Goal: Information Seeking & Learning: Learn about a topic

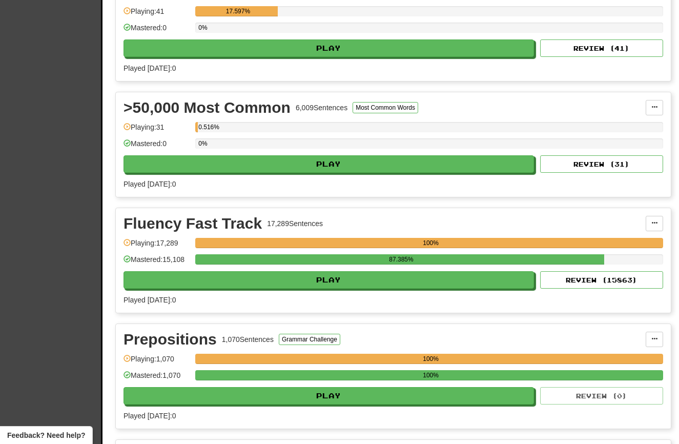
scroll to position [291, 0]
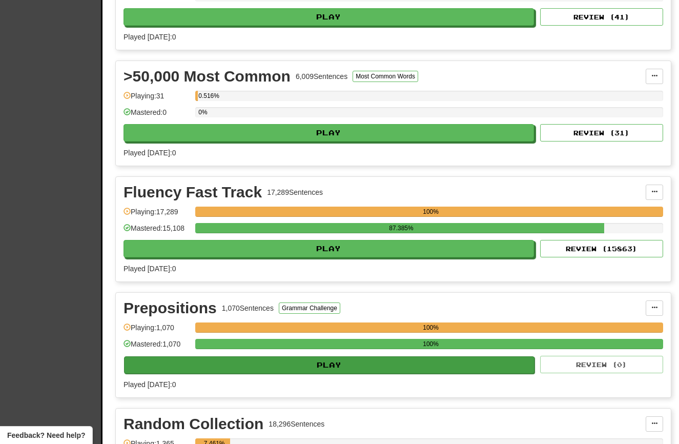
click at [225, 369] on button "Play" at bounding box center [329, 364] width 410 height 17
select select "**"
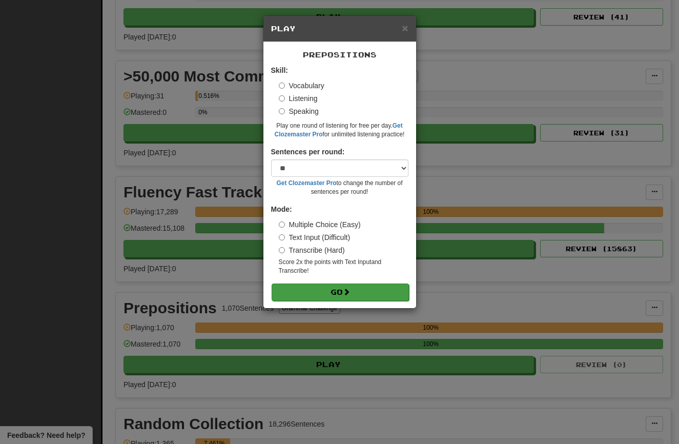
click at [324, 288] on button "Go" at bounding box center [339, 291] width 137 height 17
click at [208, 250] on div "× Play Prepositions Skill: Vocabulary Listening Speaking Play one round of list…" at bounding box center [339, 222] width 679 height 444
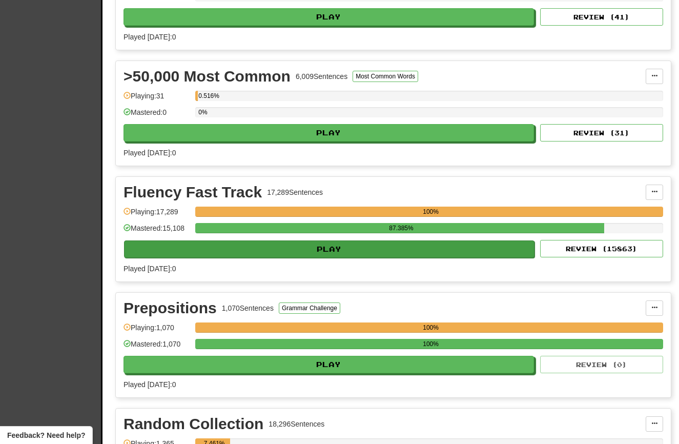
click at [215, 249] on button "Play" at bounding box center [329, 248] width 410 height 17
select select "**"
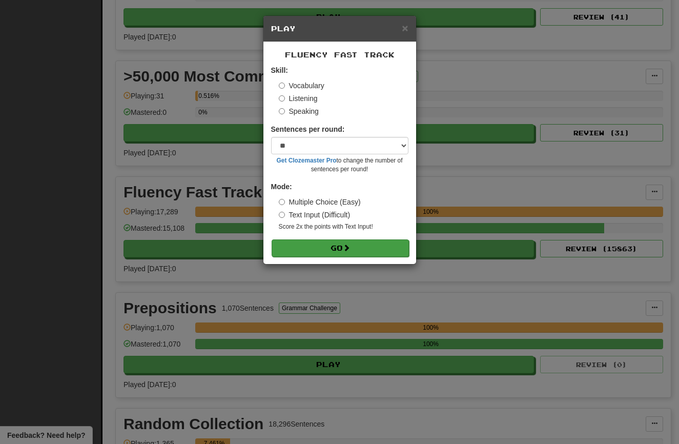
click at [299, 244] on button "Go" at bounding box center [339, 247] width 137 height 17
click at [198, 255] on div "× Play Fluency Fast Track Skill: Vocabulary Listening Speaking Sentences per ro…" at bounding box center [339, 222] width 679 height 444
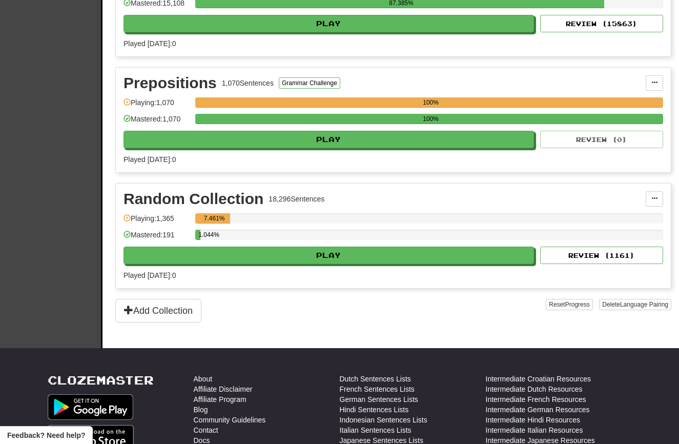
scroll to position [529, 0]
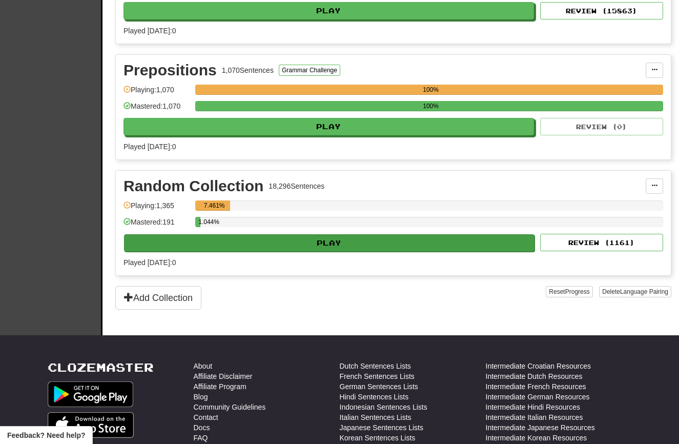
click at [188, 249] on button "Play" at bounding box center [329, 242] width 410 height 17
select select "**"
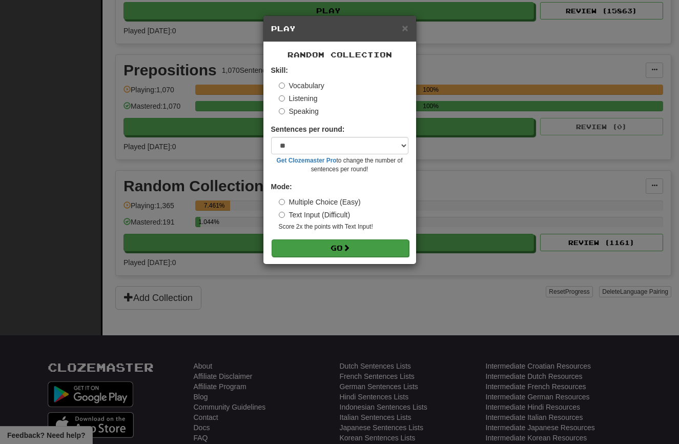
click at [303, 240] on button "Go" at bounding box center [339, 247] width 137 height 17
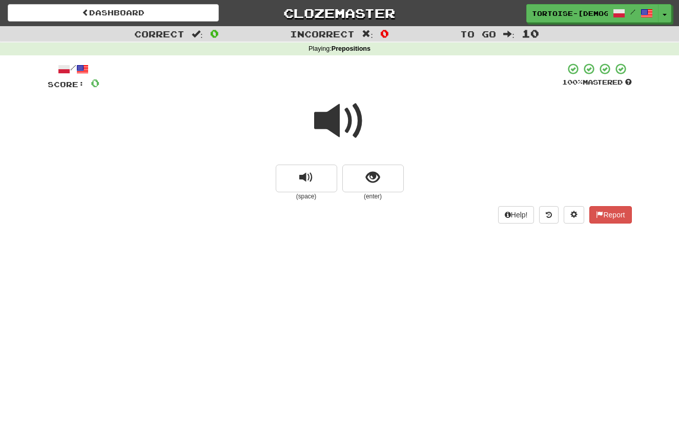
click at [332, 120] on span at bounding box center [339, 120] width 51 height 51
click at [379, 176] on span "show sentence" at bounding box center [373, 178] width 14 height 14
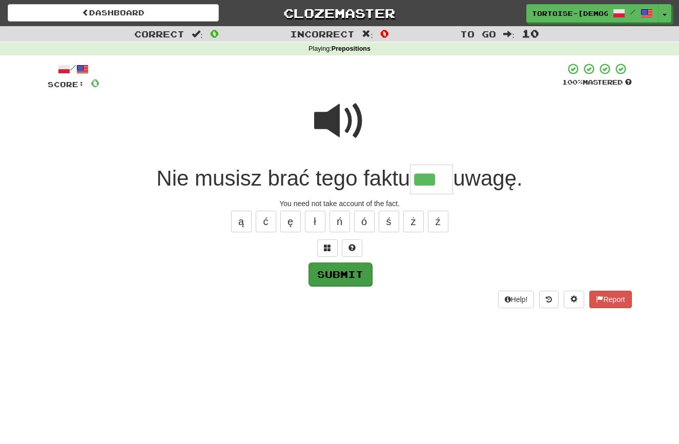
type input "***"
click at [323, 265] on button "Submit" at bounding box center [340, 274] width 64 height 24
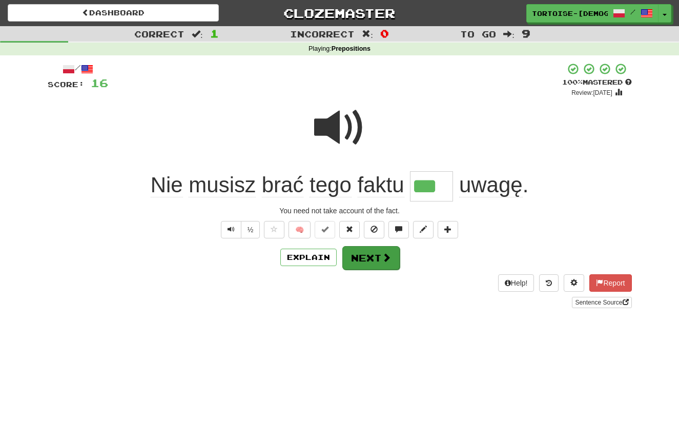
scroll to position [0, 1]
click at [361, 255] on button "Next" at bounding box center [370, 258] width 57 height 24
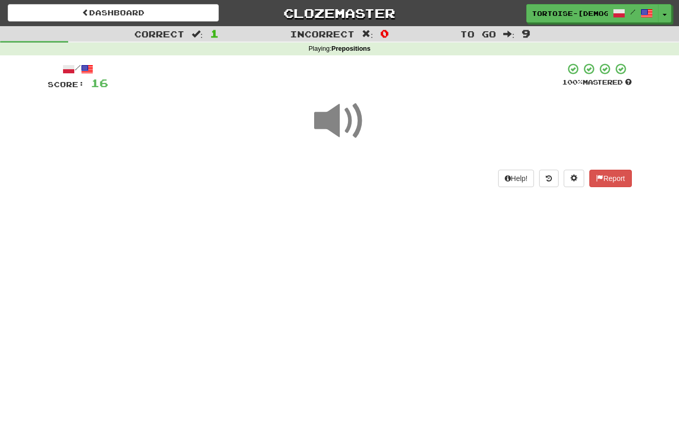
scroll to position [0, 0]
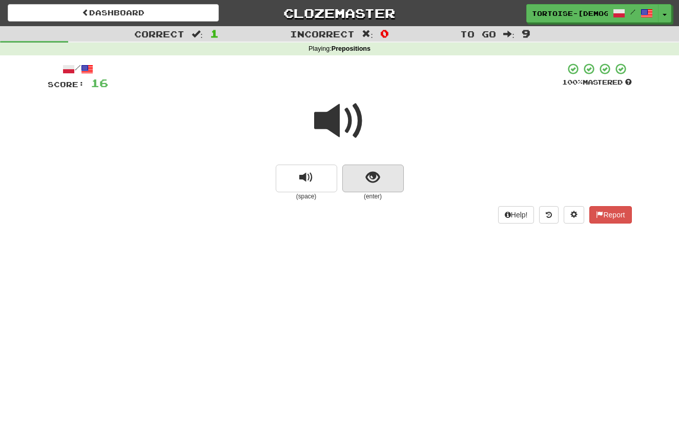
click at [373, 178] on span "show sentence" at bounding box center [373, 178] width 14 height 14
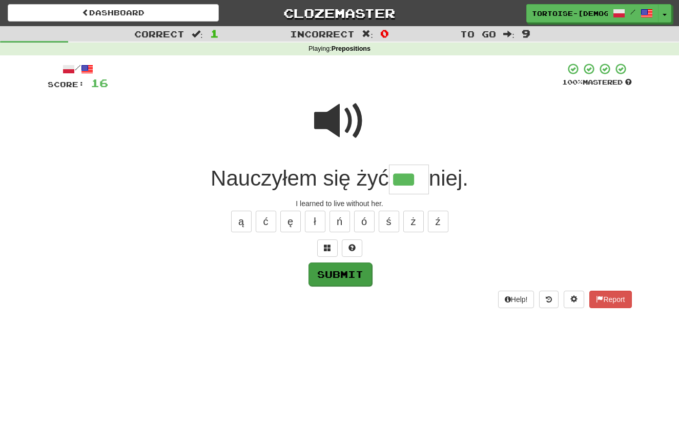
type input "***"
click at [340, 273] on button "Submit" at bounding box center [340, 274] width 64 height 24
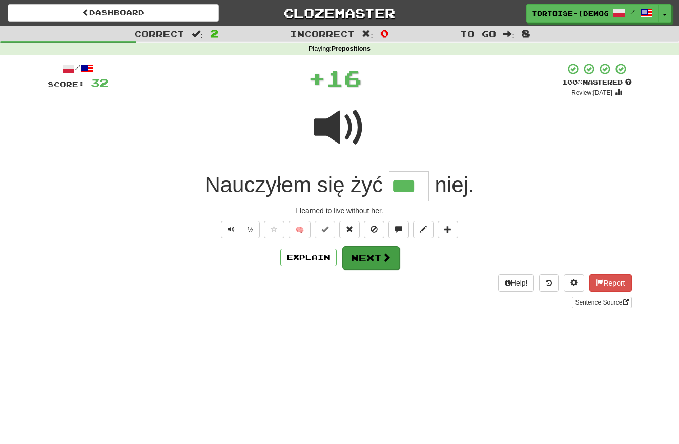
click at [365, 260] on button "Next" at bounding box center [370, 258] width 57 height 24
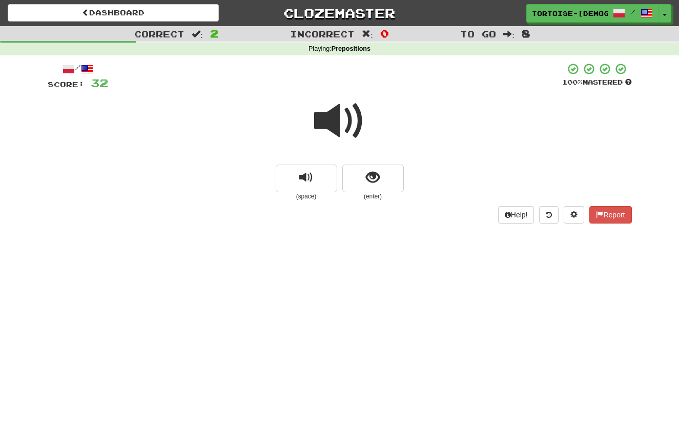
click at [332, 118] on span at bounding box center [339, 120] width 51 height 51
click at [369, 177] on span "show sentence" at bounding box center [373, 178] width 14 height 14
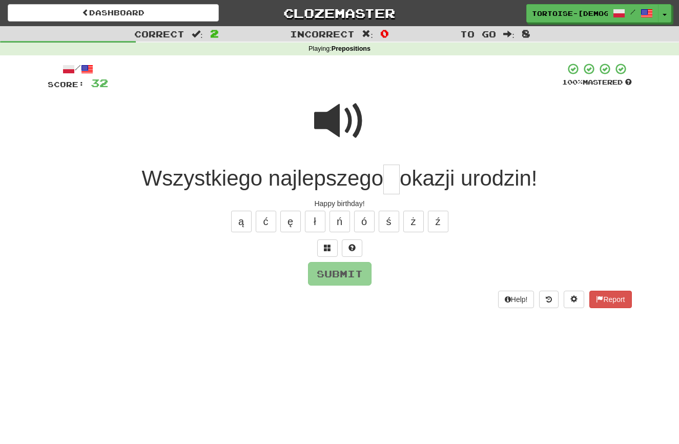
type input "*"
click at [332, 270] on button "Submit" at bounding box center [340, 274] width 64 height 24
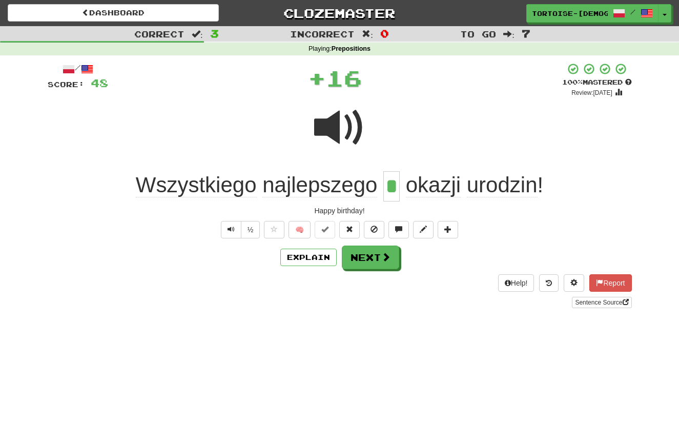
scroll to position [2, 0]
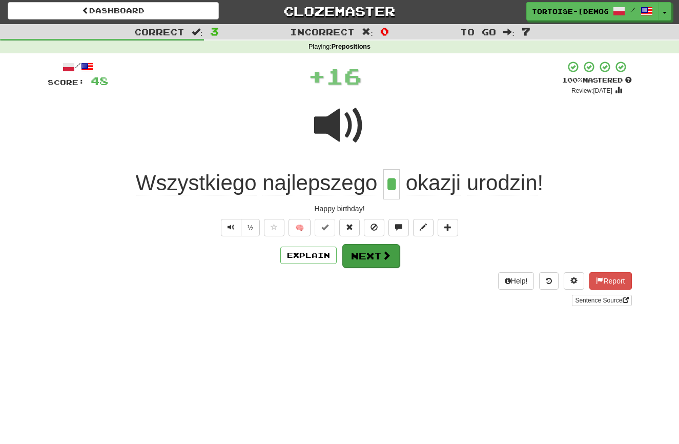
click at [360, 256] on button "Next" at bounding box center [370, 256] width 57 height 24
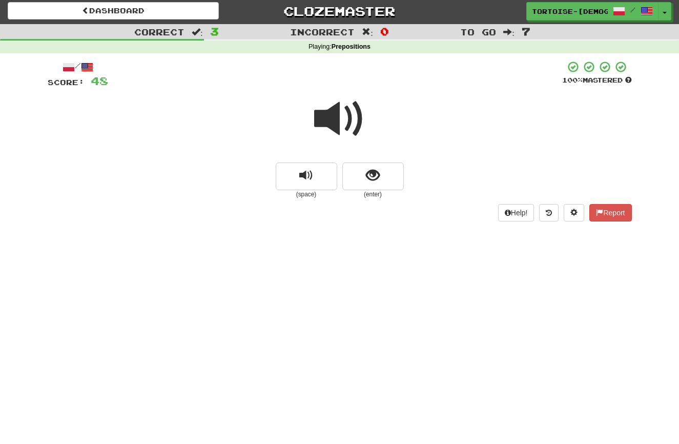
click at [334, 127] on span at bounding box center [339, 118] width 51 height 51
click at [370, 180] on span "show sentence" at bounding box center [373, 176] width 14 height 14
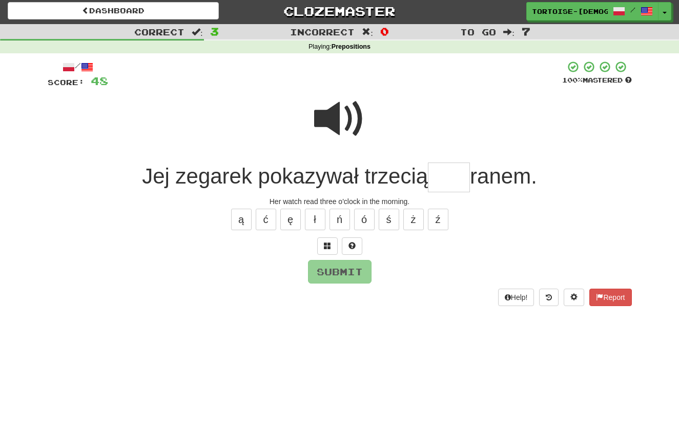
type input "*"
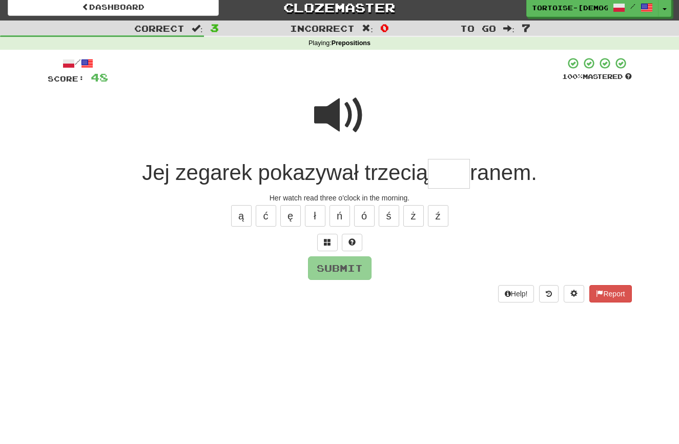
scroll to position [7, 0]
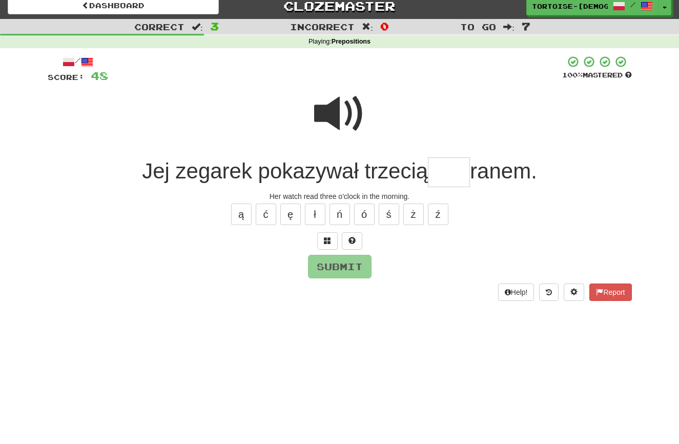
click at [341, 119] on span at bounding box center [339, 113] width 51 height 51
click at [439, 177] on input "text" at bounding box center [449, 172] width 42 height 30
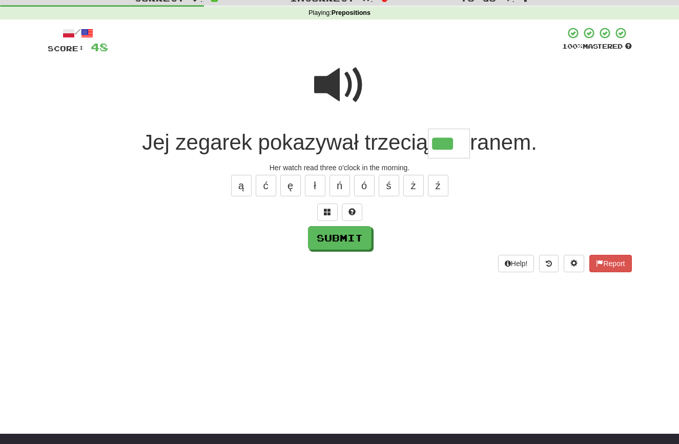
scroll to position [44, 0]
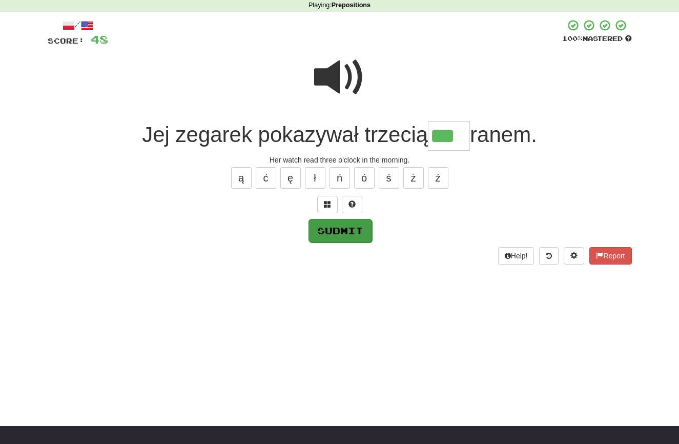
type input "***"
click at [345, 228] on button "Submit" at bounding box center [340, 231] width 64 height 24
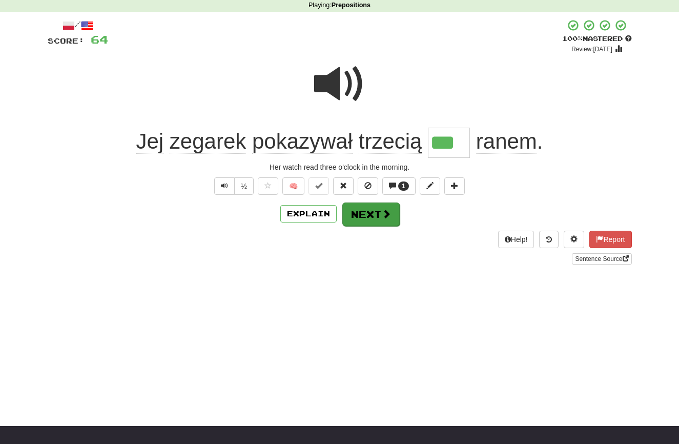
click at [360, 217] on button "Next" at bounding box center [370, 214] width 57 height 24
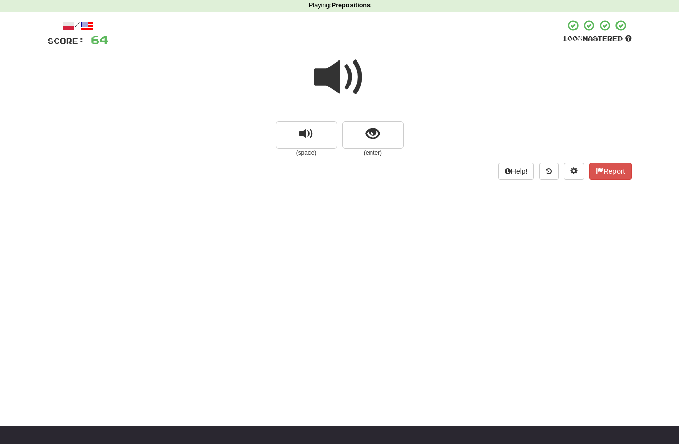
click at [331, 76] on span at bounding box center [339, 77] width 51 height 51
click at [375, 138] on span "show sentence" at bounding box center [373, 134] width 14 height 14
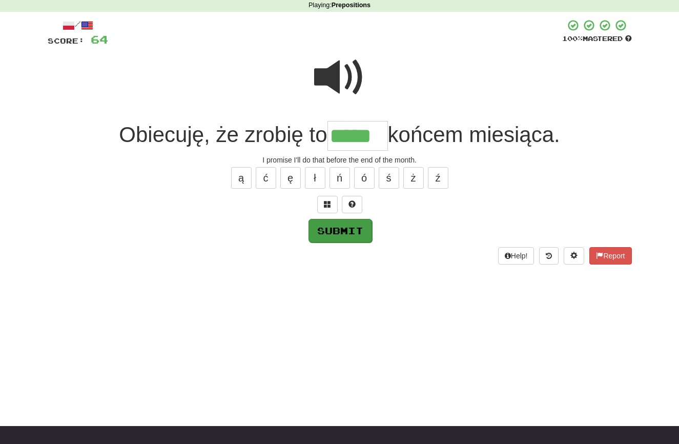
type input "*****"
click at [345, 230] on button "Submit" at bounding box center [340, 231] width 64 height 24
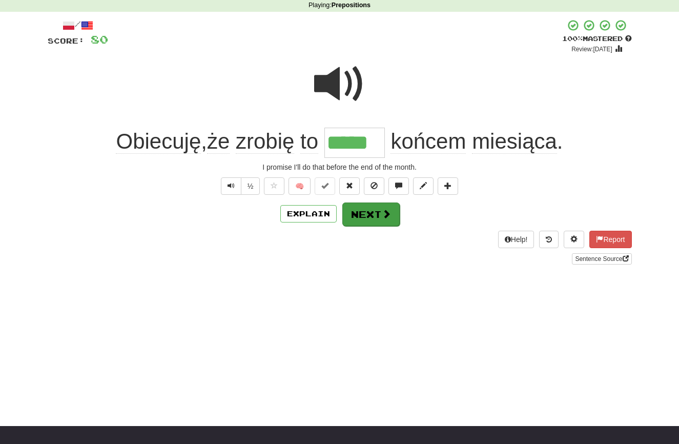
click at [365, 214] on button "Next" at bounding box center [370, 214] width 57 height 24
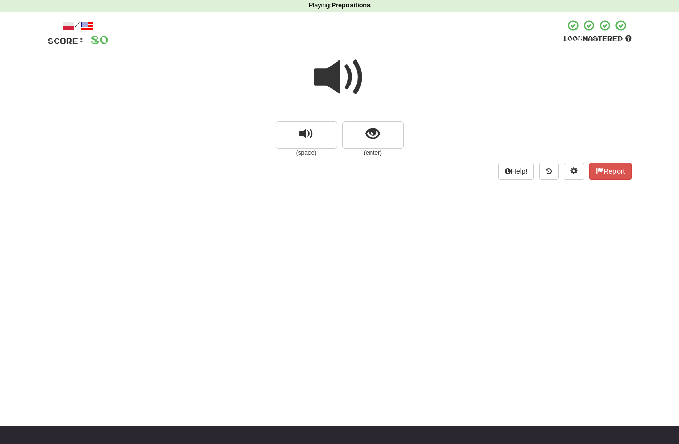
click at [331, 80] on span at bounding box center [339, 77] width 51 height 51
click at [376, 134] on span "show sentence" at bounding box center [373, 134] width 14 height 14
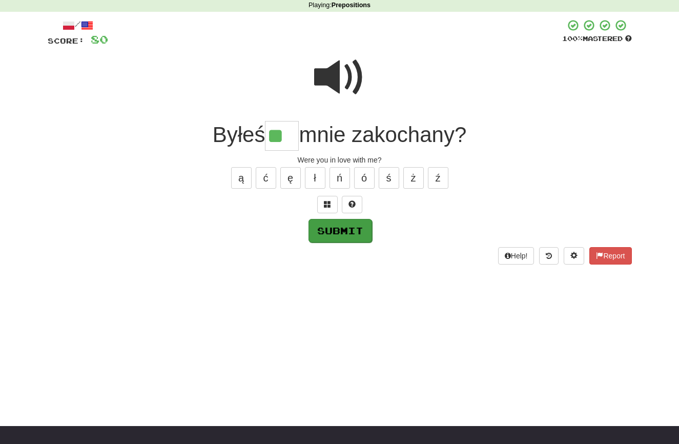
type input "**"
click at [325, 225] on button "Submit" at bounding box center [340, 231] width 64 height 24
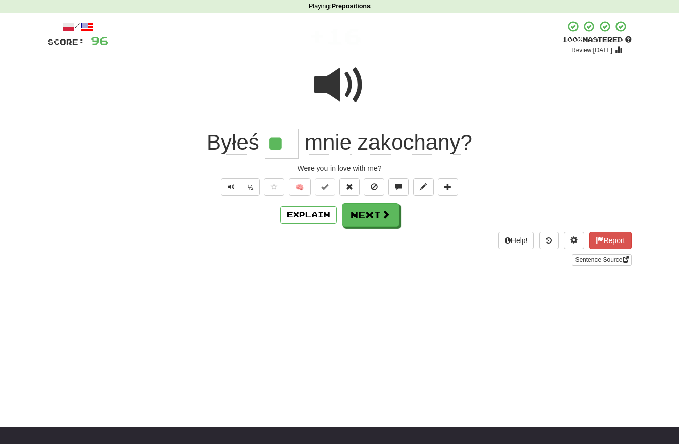
click at [367, 215] on button "Next" at bounding box center [370, 215] width 57 height 24
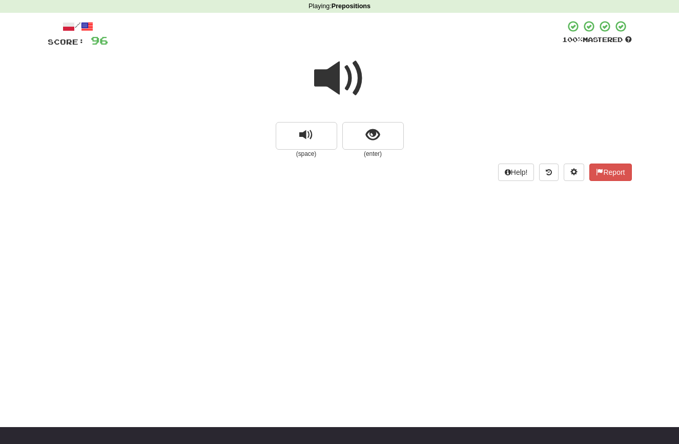
scroll to position [43, 0]
click at [332, 79] on span at bounding box center [339, 78] width 51 height 51
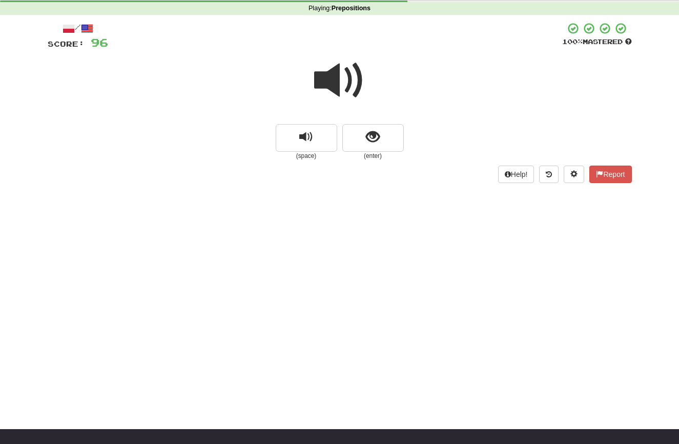
scroll to position [40, 1]
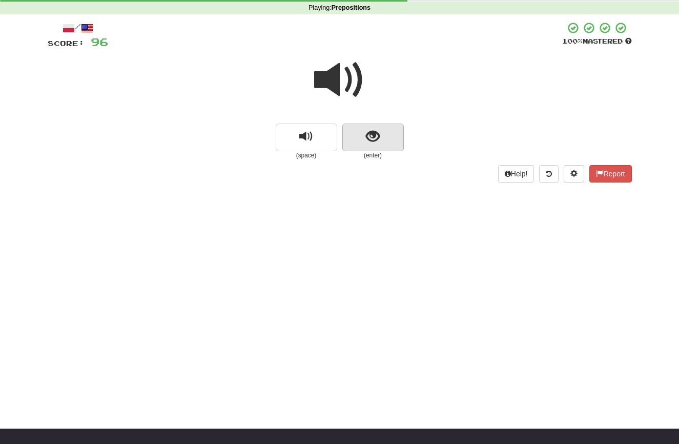
click at [378, 137] on span "show sentence" at bounding box center [373, 137] width 14 height 14
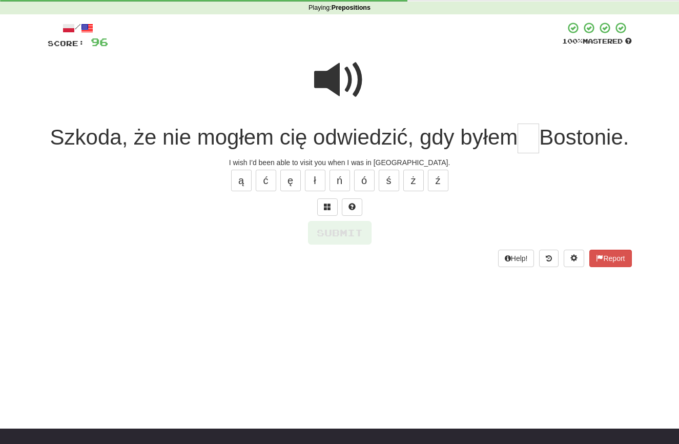
scroll to position [36, 0]
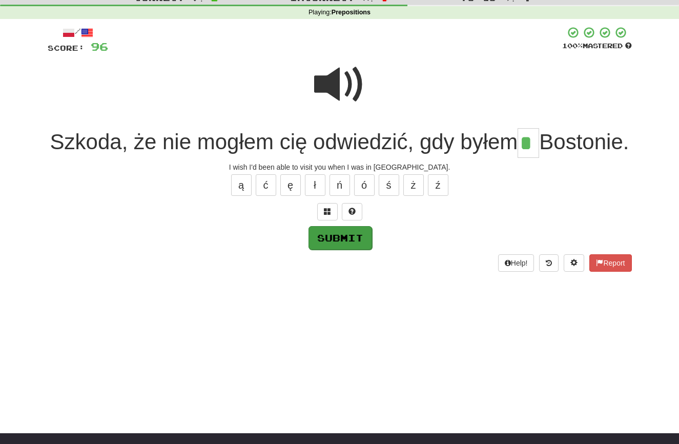
type input "*"
click at [321, 249] on button "Submit" at bounding box center [340, 238] width 64 height 24
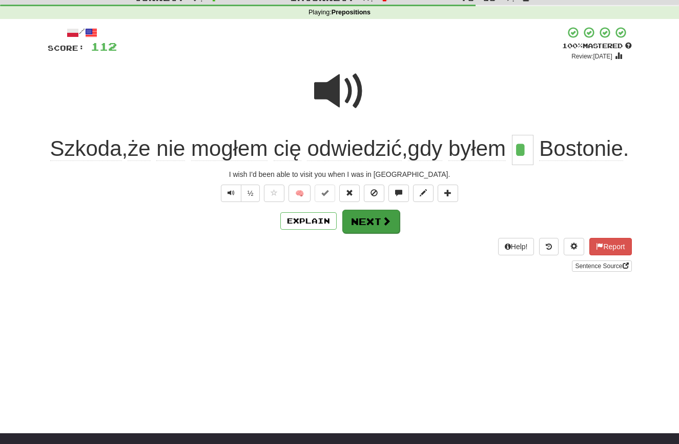
click at [359, 233] on button "Next" at bounding box center [370, 221] width 57 height 24
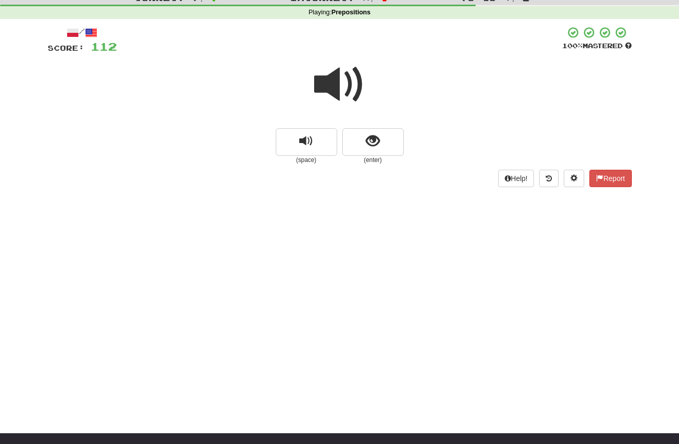
click at [330, 86] on span at bounding box center [339, 84] width 51 height 51
click at [382, 136] on button "show sentence" at bounding box center [372, 142] width 61 height 28
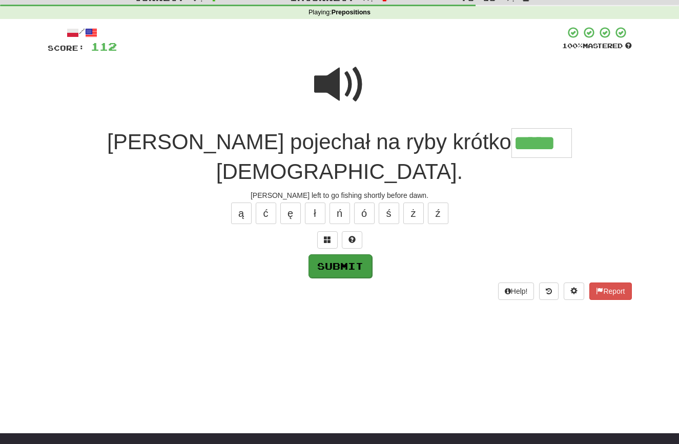
type input "*****"
click at [314, 254] on button "Submit" at bounding box center [340, 266] width 64 height 24
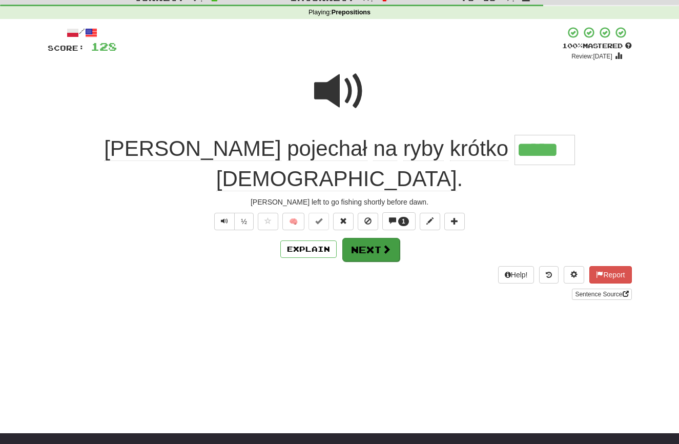
click at [360, 238] on button "Next" at bounding box center [370, 250] width 57 height 24
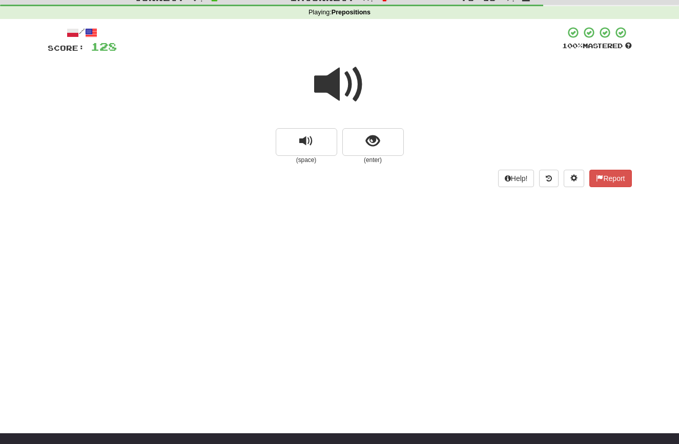
click at [334, 81] on span at bounding box center [339, 84] width 51 height 51
click at [356, 136] on button "show sentence" at bounding box center [372, 142] width 61 height 28
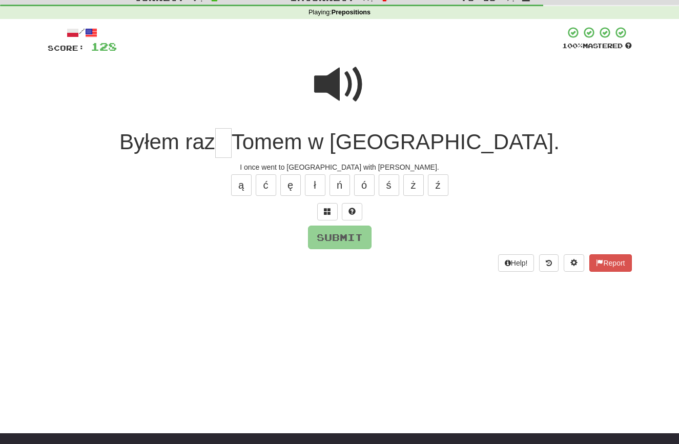
type input "*"
click at [324, 236] on button "Submit" at bounding box center [340, 237] width 64 height 24
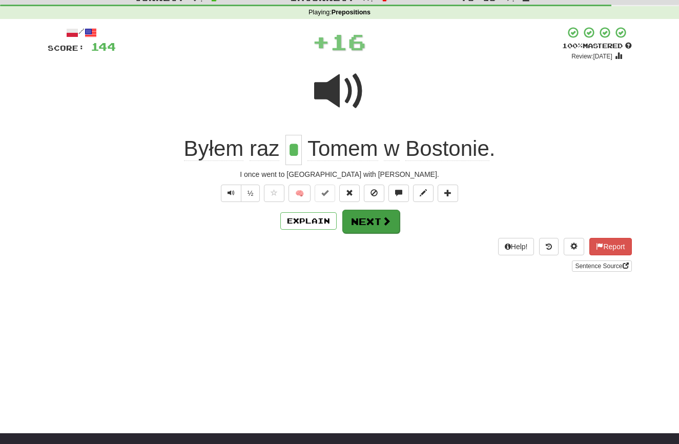
click at [354, 219] on button "Next" at bounding box center [370, 221] width 57 height 24
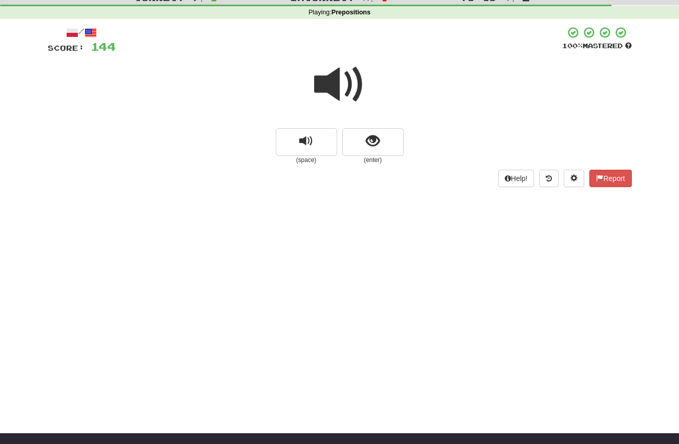
click at [332, 94] on span at bounding box center [339, 84] width 51 height 51
click at [371, 142] on span "show sentence" at bounding box center [373, 141] width 14 height 14
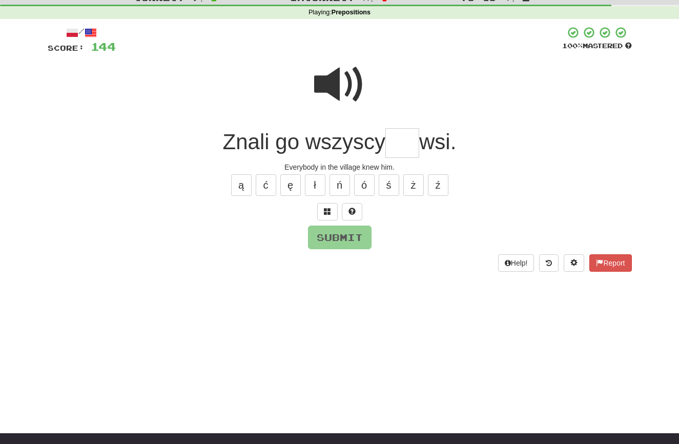
type input "*"
click at [333, 89] on span at bounding box center [339, 84] width 51 height 51
click at [397, 143] on input "text" at bounding box center [402, 143] width 34 height 30
type input "**"
drag, startPoint x: 326, startPoint y: 250, endPoint x: 327, endPoint y: 244, distance: 5.7
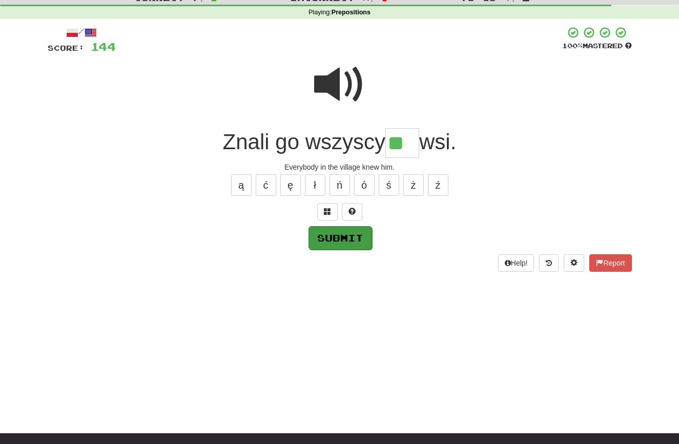
click at [327, 248] on div "/ Score: 144 100 % Mastered Znali go wszyscy ** wsi. Everybody in the village k…" at bounding box center [340, 148] width 584 height 245
click at [328, 237] on button "Submit" at bounding box center [340, 238] width 64 height 24
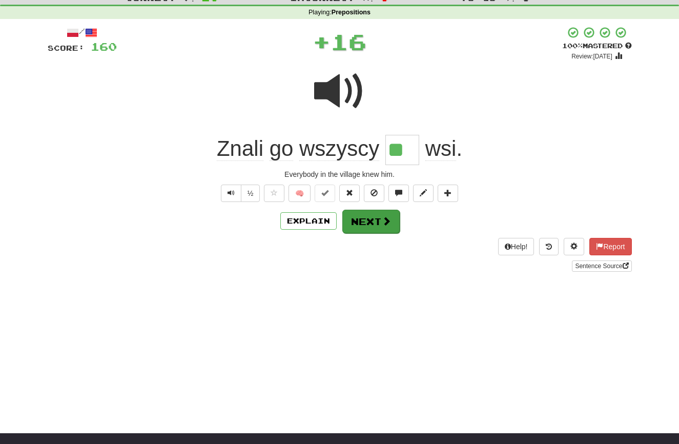
click at [359, 215] on button "Next" at bounding box center [370, 221] width 57 height 24
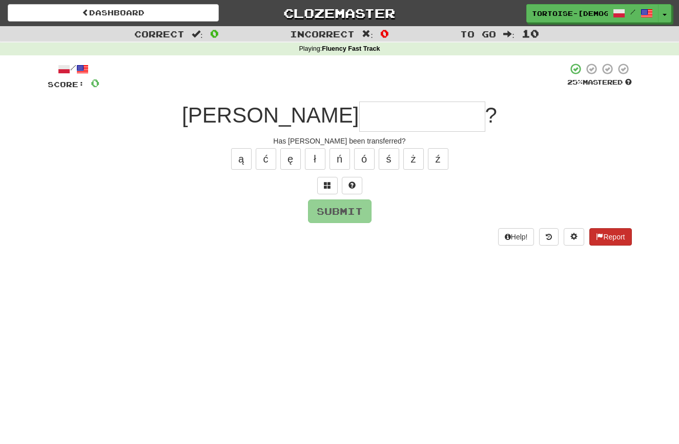
click at [596, 234] on span at bounding box center [599, 236] width 7 height 7
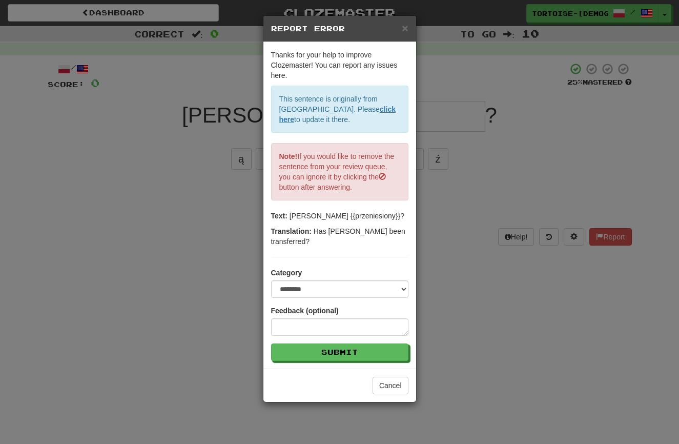
drag, startPoint x: 403, startPoint y: 39, endPoint x: 271, endPoint y: 114, distance: 150.9
click at [353, 42] on div "**********" at bounding box center [339, 205] width 153 height 326
click at [405, 25] on span "×" at bounding box center [405, 28] width 6 height 12
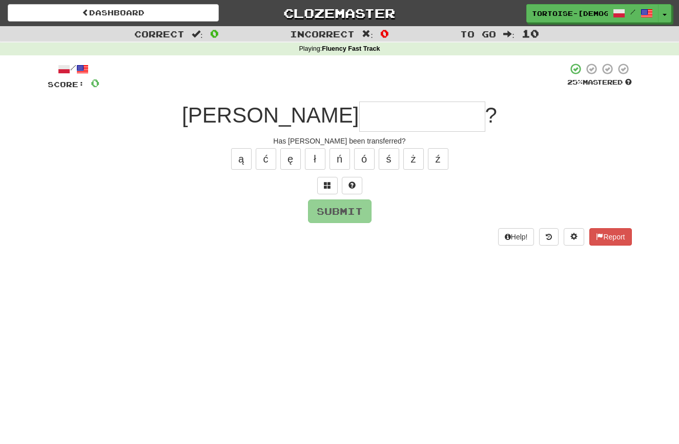
click at [359, 118] on input "text" at bounding box center [422, 116] width 126 height 30
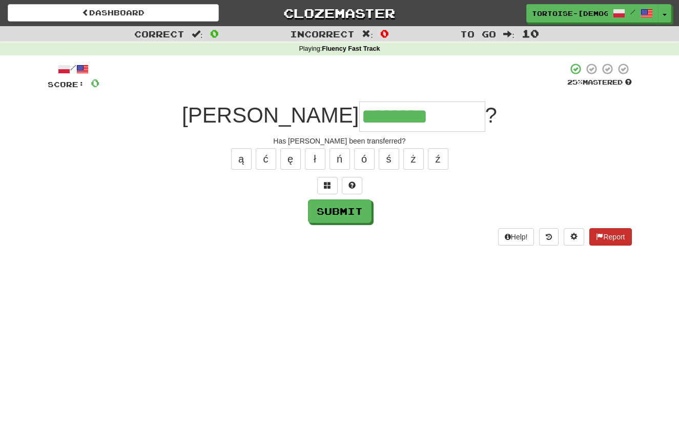
click at [611, 235] on button "Report" at bounding box center [610, 236] width 42 height 17
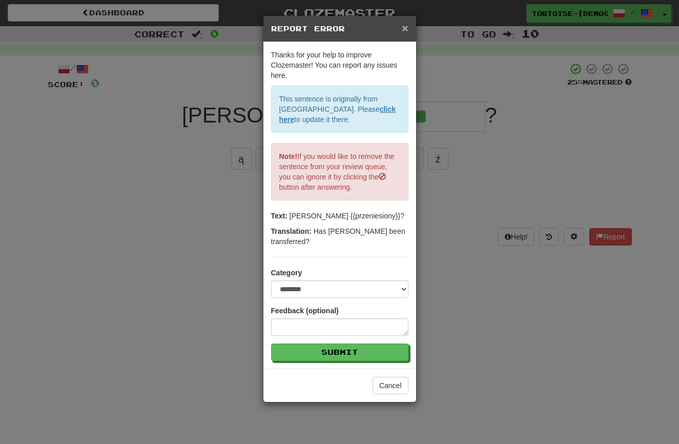
click at [404, 26] on span "×" at bounding box center [405, 28] width 6 height 12
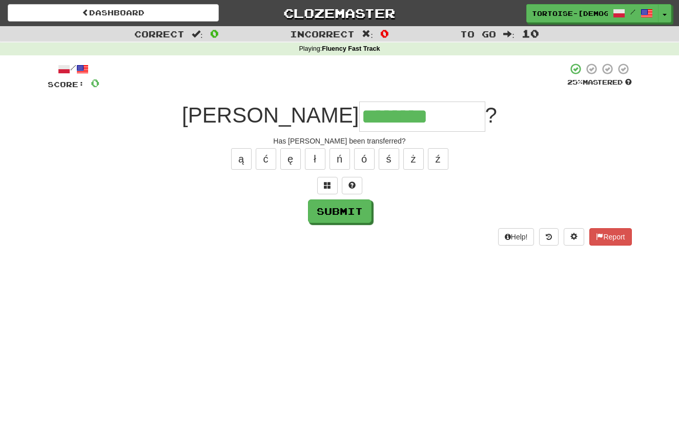
click at [424, 119] on input "********" at bounding box center [422, 116] width 126 height 30
type input "**********"
click at [346, 210] on button "Submit" at bounding box center [340, 212] width 64 height 24
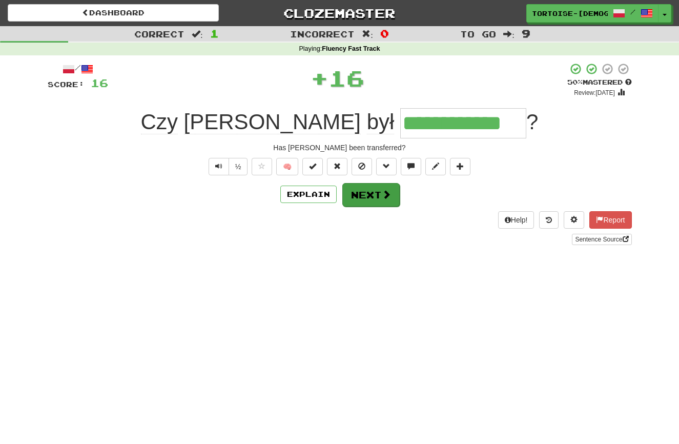
click at [375, 197] on button "Next" at bounding box center [370, 195] width 57 height 24
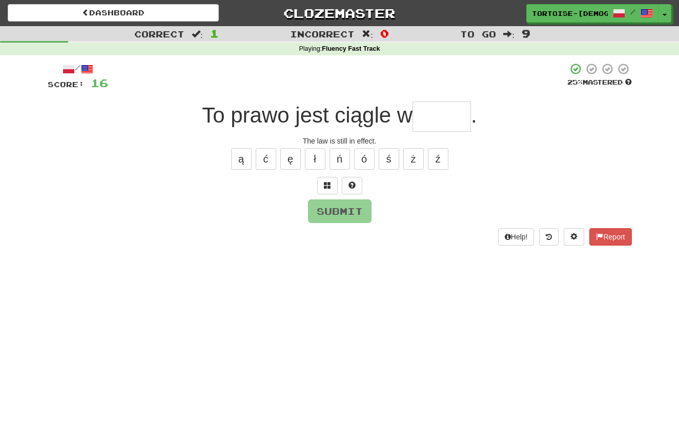
type input "*"
click at [607, 234] on button "Report" at bounding box center [610, 236] width 42 height 17
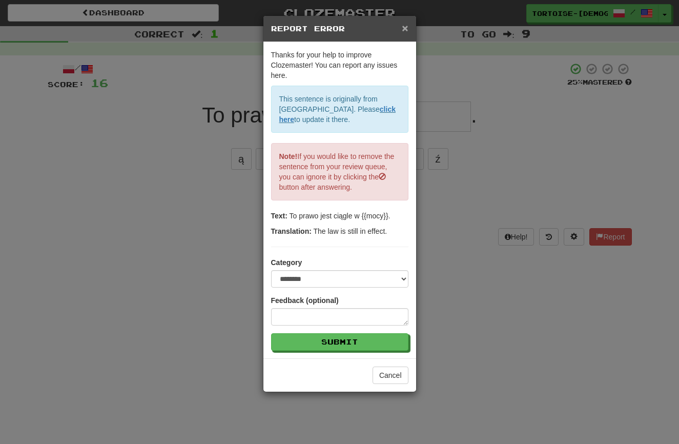
drag, startPoint x: 403, startPoint y: 25, endPoint x: 405, endPoint y: 30, distance: 5.3
click at [403, 27] on span "×" at bounding box center [405, 28] width 6 height 12
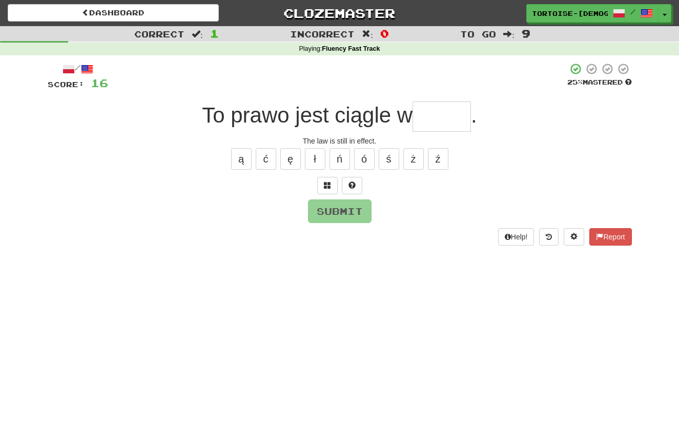
click at [451, 119] on input "text" at bounding box center [441, 116] width 58 height 30
type input "****"
click at [328, 204] on button "Submit" at bounding box center [340, 212] width 64 height 24
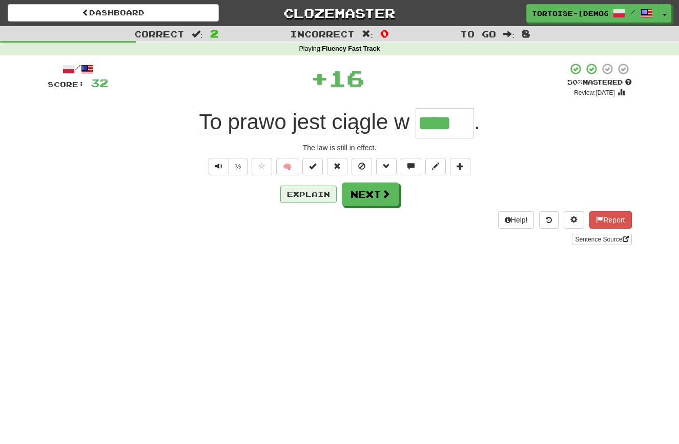
click at [322, 194] on button "Explain" at bounding box center [308, 193] width 56 height 17
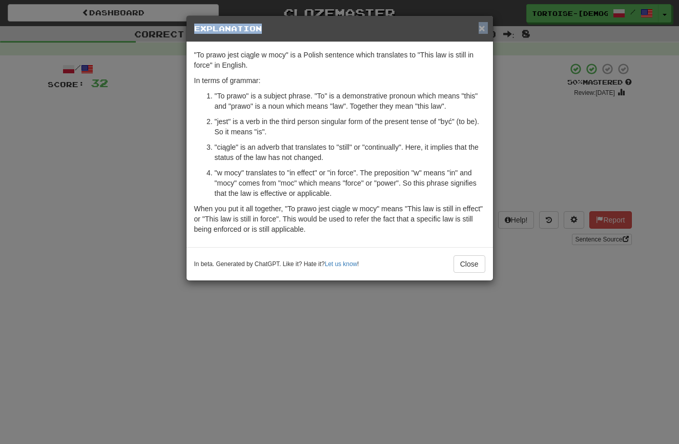
click at [478, 29] on div "× Explanation" at bounding box center [339, 29] width 306 height 26
click at [481, 28] on span "×" at bounding box center [481, 28] width 6 height 12
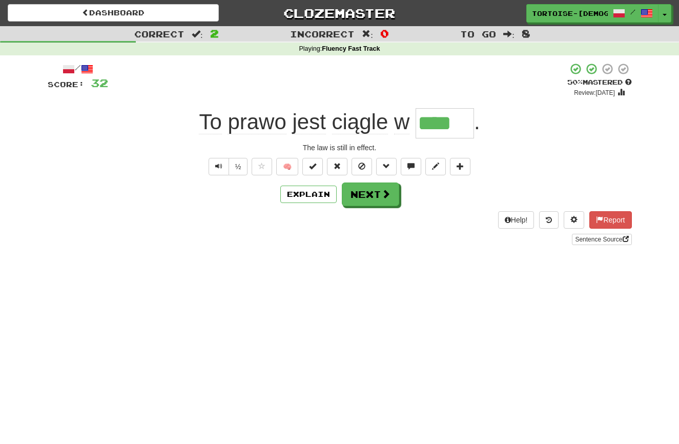
click at [370, 195] on button "Next" at bounding box center [370, 194] width 57 height 24
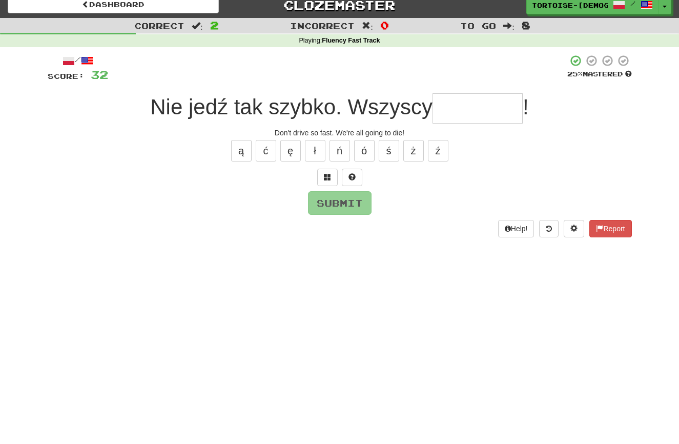
scroll to position [11, 0]
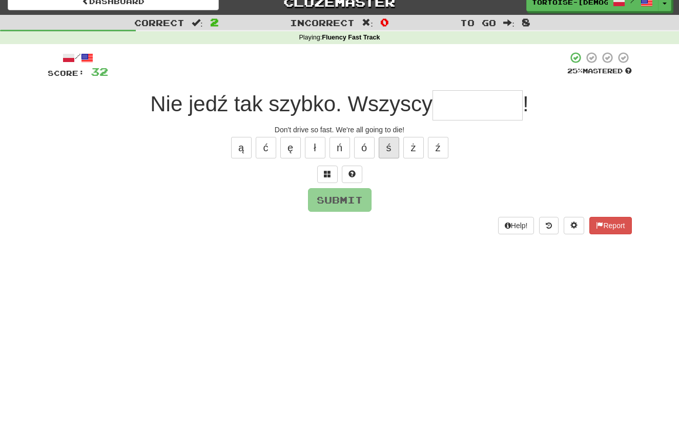
click at [385, 148] on button "ś" at bounding box center [389, 148] width 20 height 22
type input "*"
click at [611, 224] on button "Report" at bounding box center [610, 225] width 42 height 17
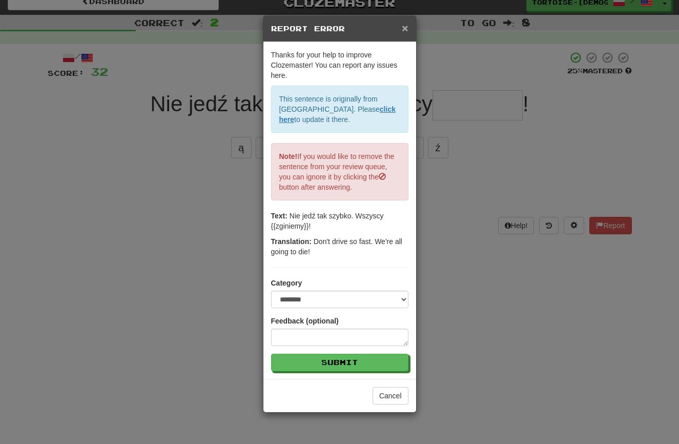
click at [405, 25] on span "×" at bounding box center [405, 28] width 6 height 12
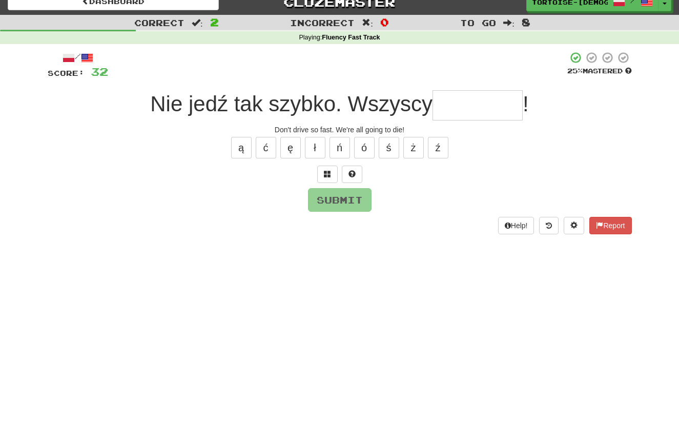
click at [446, 104] on input "text" at bounding box center [477, 105] width 90 height 30
type input "********"
click at [342, 191] on button "Submit" at bounding box center [340, 200] width 64 height 24
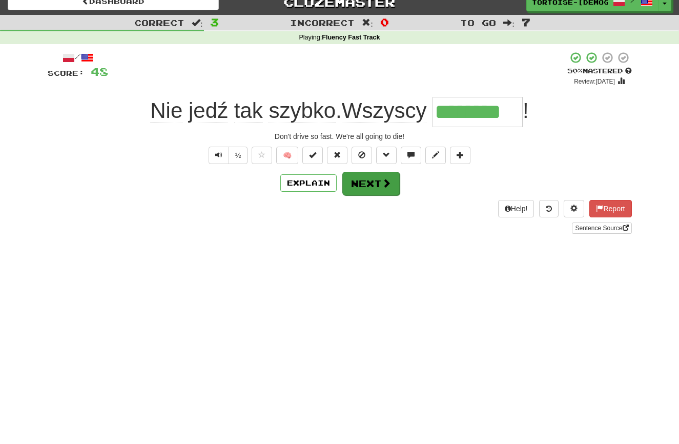
click at [382, 183] on span at bounding box center [386, 182] width 9 height 9
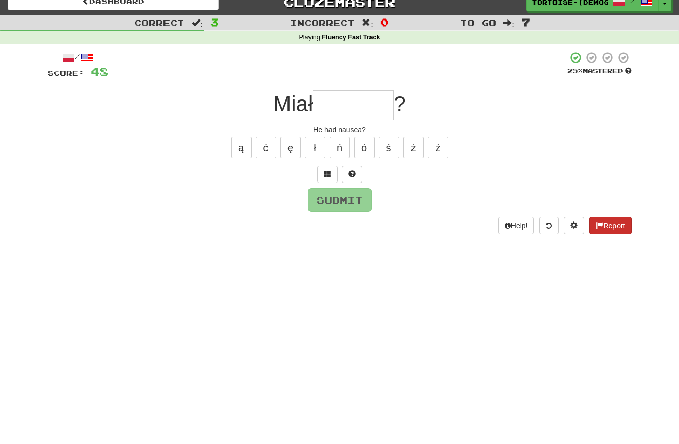
click at [611, 222] on button "Report" at bounding box center [610, 225] width 42 height 17
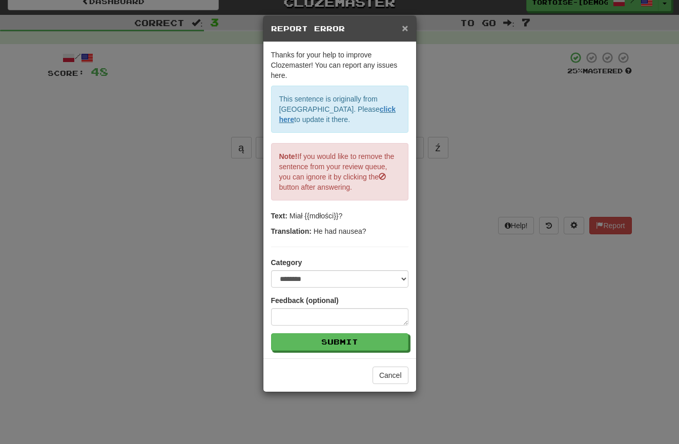
click at [406, 28] on span "×" at bounding box center [405, 28] width 6 height 12
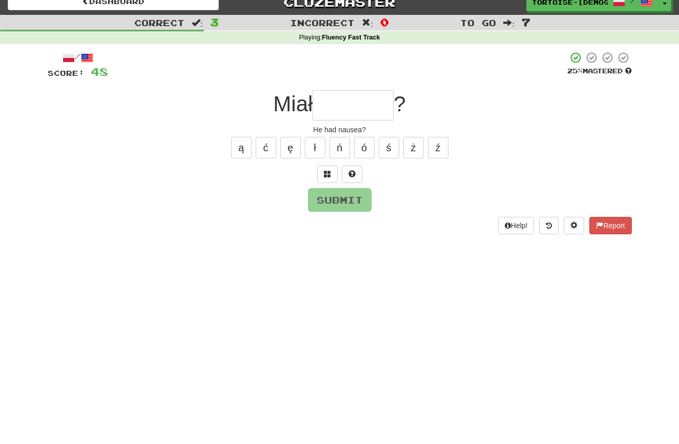
click at [368, 107] on input "text" at bounding box center [352, 105] width 81 height 30
click at [313, 146] on button "ł" at bounding box center [315, 148] width 20 height 22
click at [388, 148] on button "ś" at bounding box center [389, 148] width 20 height 22
type input "*******"
click at [350, 192] on button "Submit" at bounding box center [340, 200] width 64 height 24
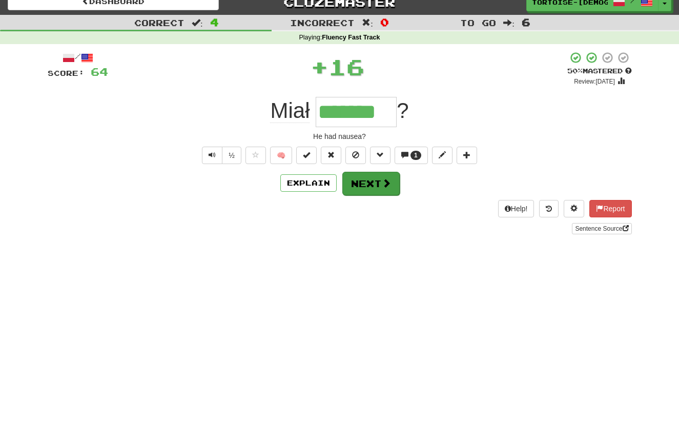
click at [354, 188] on button "Next" at bounding box center [370, 184] width 57 height 24
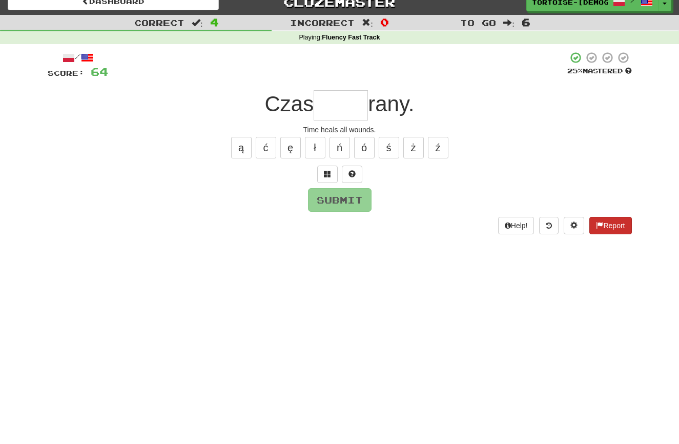
click at [616, 224] on button "Report" at bounding box center [610, 225] width 42 height 17
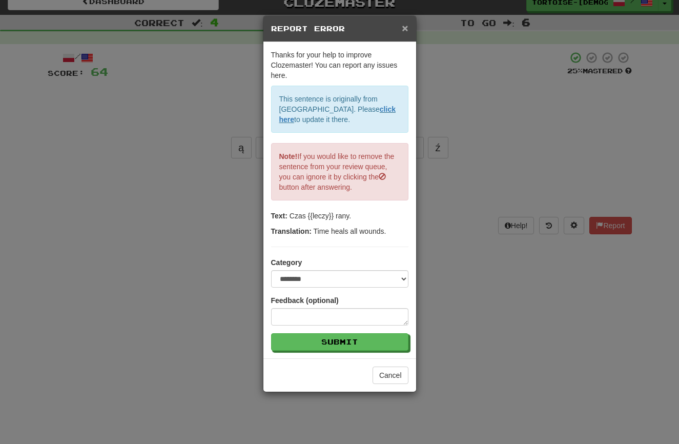
click at [406, 30] on span "×" at bounding box center [405, 28] width 6 height 12
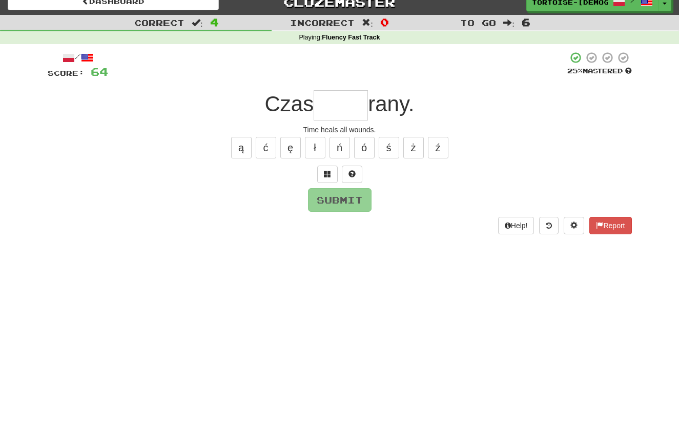
click at [339, 103] on input "text" at bounding box center [340, 105] width 54 height 30
type input "*****"
click at [341, 200] on button "Submit" at bounding box center [340, 200] width 64 height 24
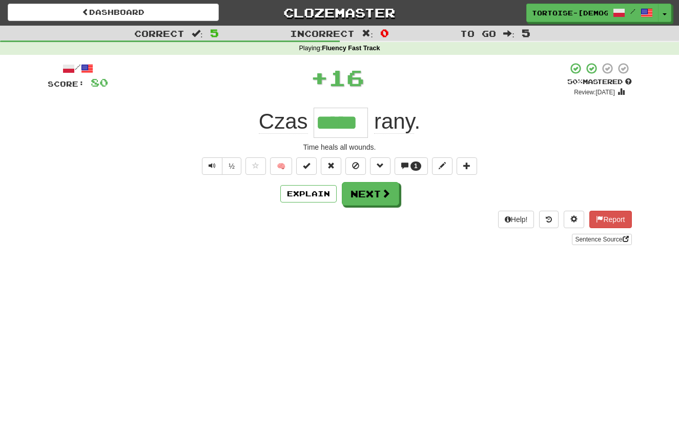
scroll to position [0, 0]
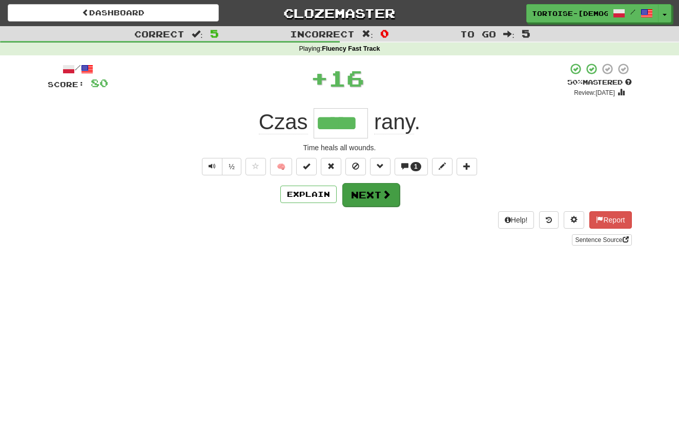
click at [362, 194] on button "Next" at bounding box center [370, 195] width 57 height 24
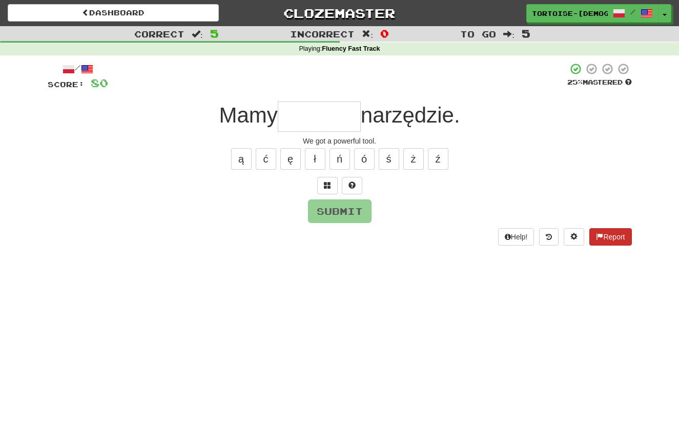
click at [617, 235] on button "Report" at bounding box center [610, 236] width 42 height 17
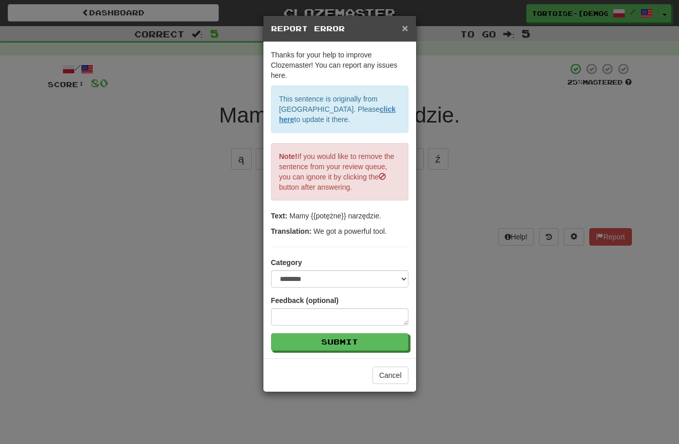
click at [407, 25] on span "×" at bounding box center [405, 28] width 6 height 12
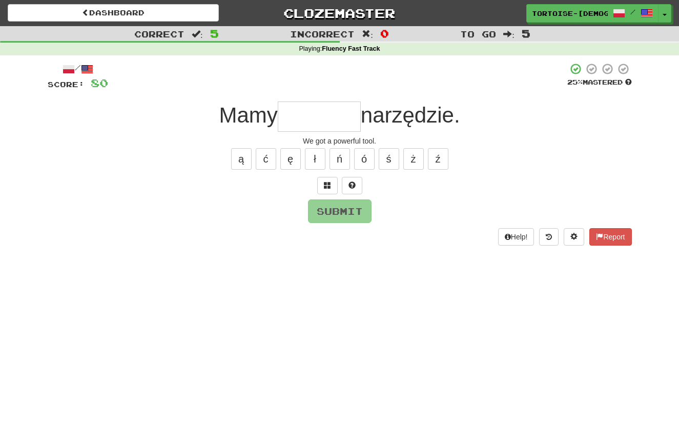
click at [354, 120] on input "text" at bounding box center [319, 116] width 83 height 30
drag, startPoint x: 294, startPoint y: 158, endPoint x: 366, endPoint y: 161, distance: 72.3
click at [297, 158] on button "ę" at bounding box center [290, 159] width 20 height 22
click at [415, 160] on button "ż" at bounding box center [413, 159] width 20 height 22
type input "*******"
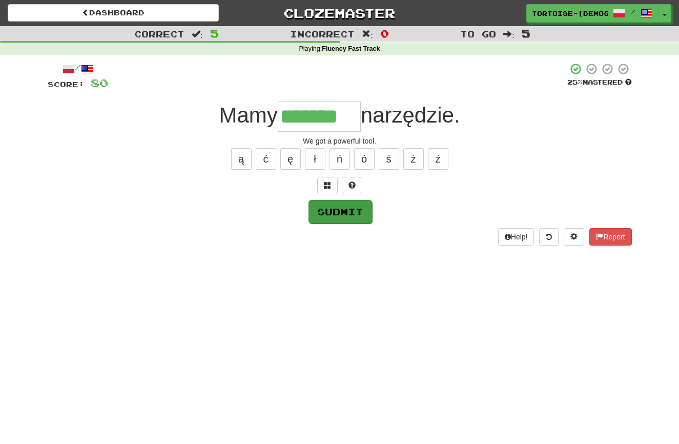
click at [352, 207] on button "Submit" at bounding box center [340, 212] width 64 height 24
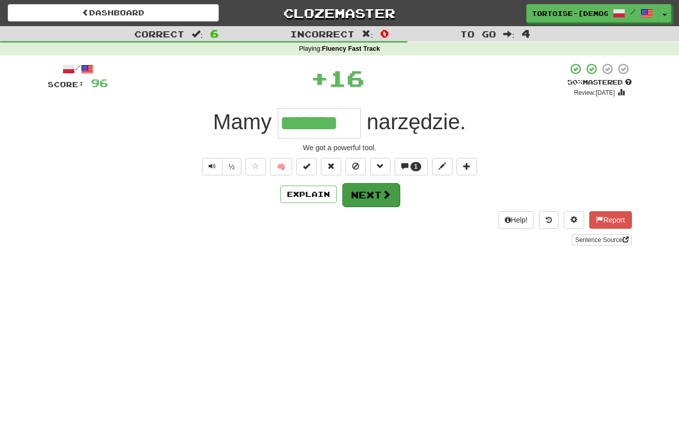
click at [370, 199] on button "Next" at bounding box center [370, 195] width 57 height 24
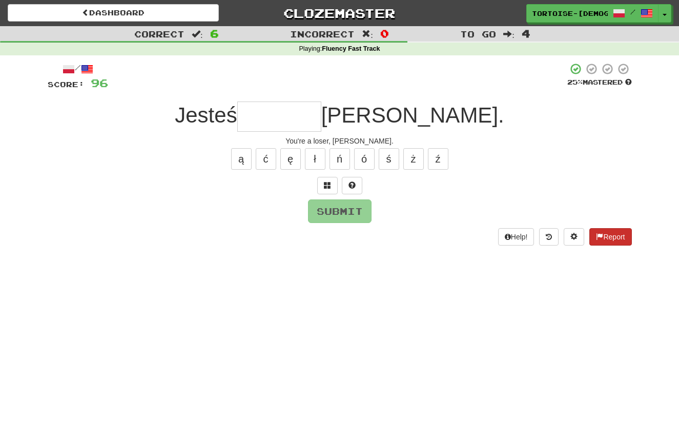
click at [604, 237] on button "Report" at bounding box center [610, 236] width 42 height 17
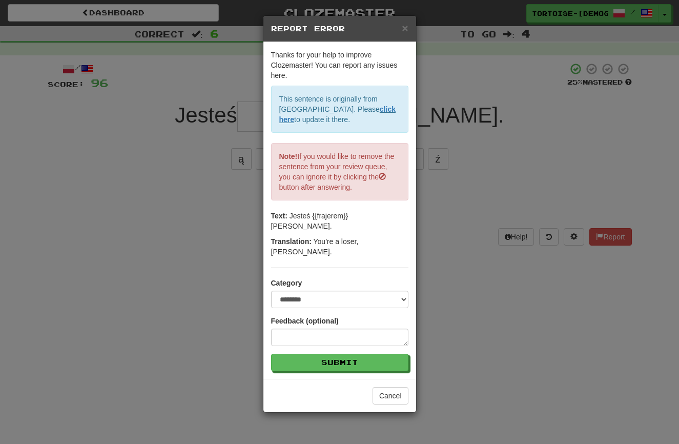
click at [409, 26] on div "× Report Error" at bounding box center [339, 29] width 153 height 26
click at [401, 27] on h5 "Report Error" at bounding box center [339, 29] width 137 height 10
click at [406, 25] on span "×" at bounding box center [405, 28] width 6 height 12
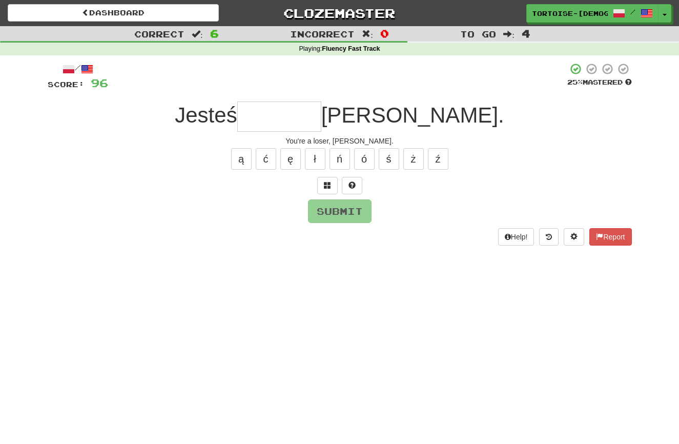
click at [321, 115] on input "text" at bounding box center [279, 116] width 84 height 30
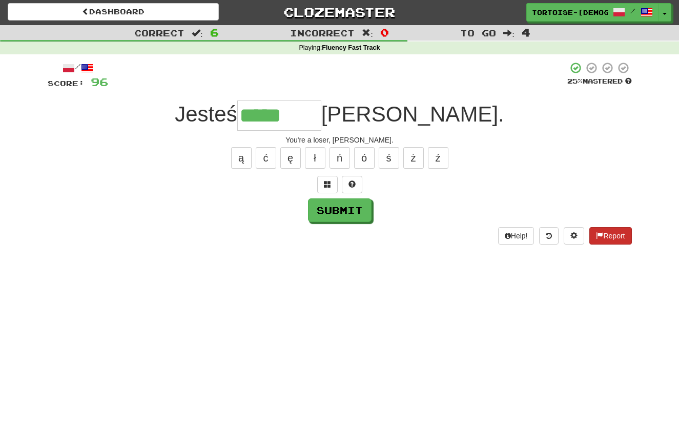
scroll to position [3, 0]
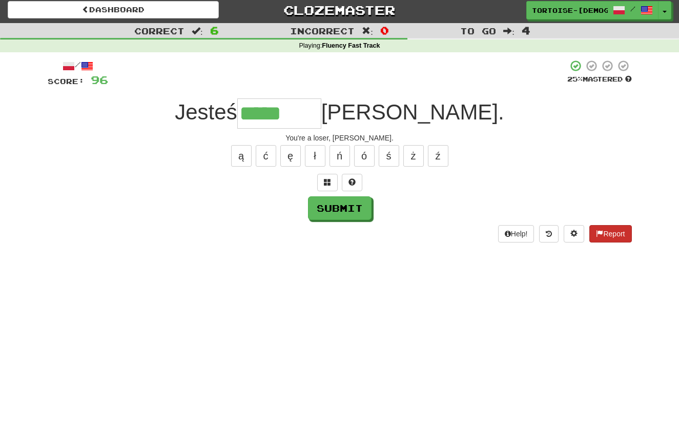
click at [606, 233] on button "Report" at bounding box center [610, 233] width 42 height 17
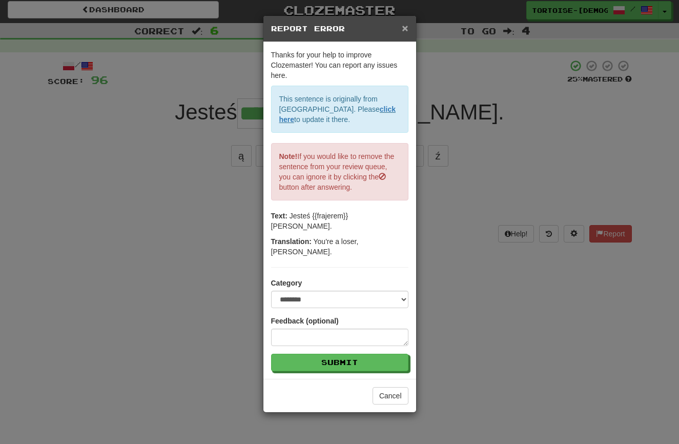
click at [406, 28] on span "×" at bounding box center [405, 28] width 6 height 12
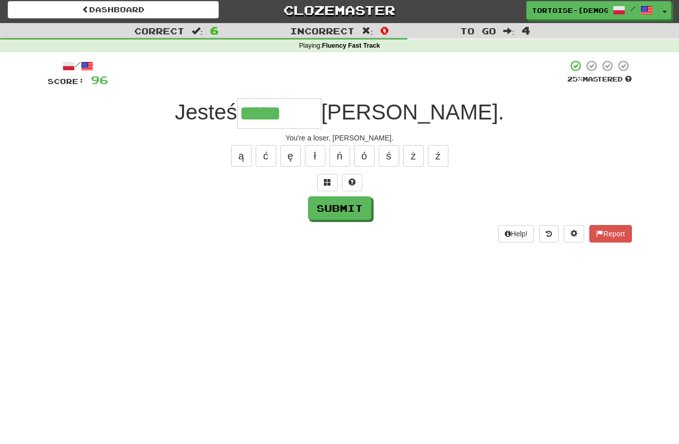
click at [321, 110] on input "*****" at bounding box center [279, 113] width 84 height 30
type input "********"
click at [340, 208] on button "Submit" at bounding box center [340, 208] width 64 height 24
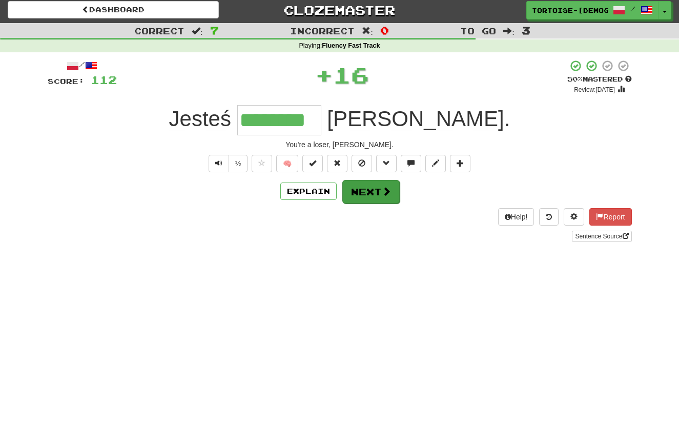
click at [370, 187] on button "Next" at bounding box center [370, 192] width 57 height 24
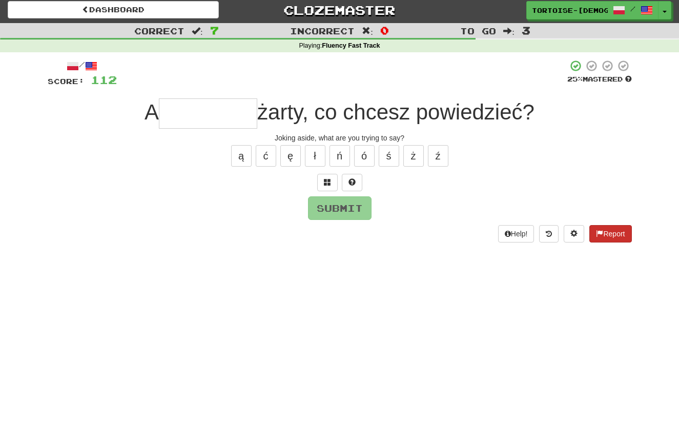
click at [602, 232] on button "Report" at bounding box center [610, 233] width 42 height 17
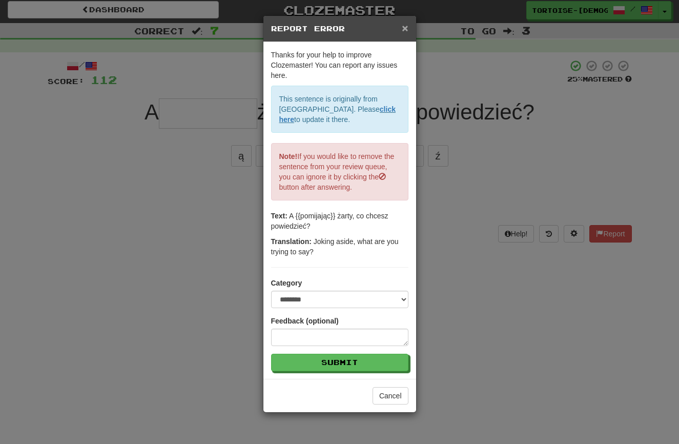
click at [404, 26] on span "×" at bounding box center [405, 28] width 6 height 12
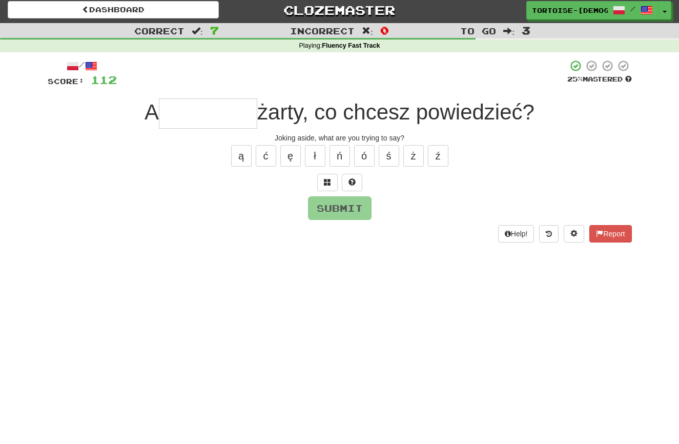
click at [217, 113] on input "text" at bounding box center [208, 113] width 98 height 30
click at [244, 158] on button "ą" at bounding box center [241, 156] width 20 height 22
type input "*********"
click at [322, 204] on button "Submit" at bounding box center [340, 209] width 64 height 24
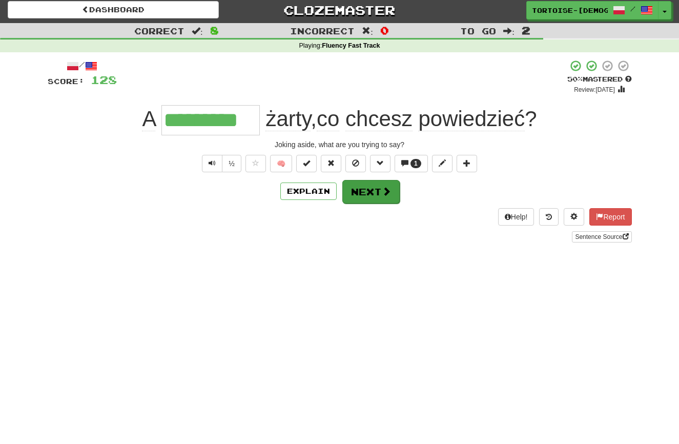
click at [359, 191] on button "Next" at bounding box center [370, 192] width 57 height 24
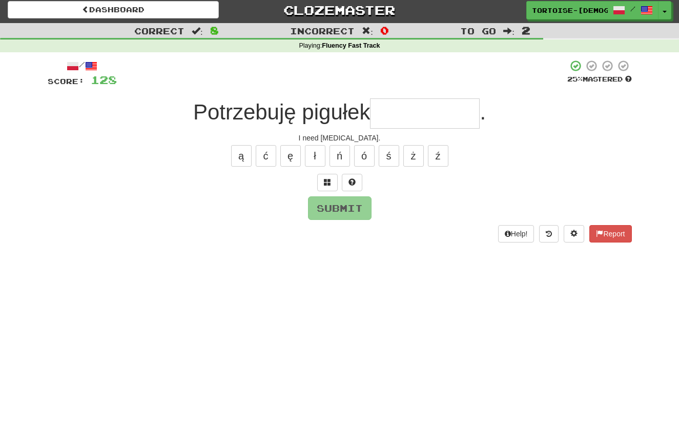
type input "*"
click at [598, 226] on button "Report" at bounding box center [610, 233] width 42 height 17
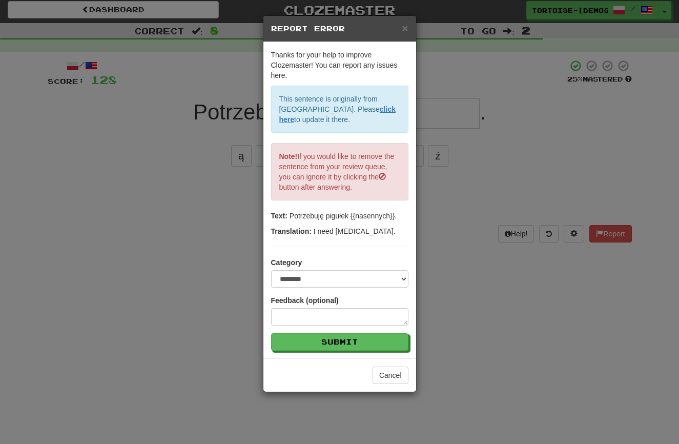
drag, startPoint x: 402, startPoint y: 28, endPoint x: 407, endPoint y: 37, distance: 11.0
click at [402, 28] on span "×" at bounding box center [405, 28] width 6 height 12
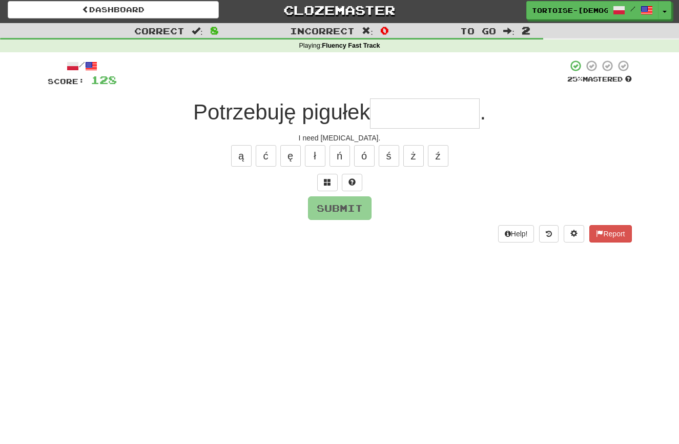
click at [393, 117] on input "text" at bounding box center [425, 113] width 110 height 30
type input "*********"
click at [326, 206] on button "Submit" at bounding box center [340, 209] width 64 height 24
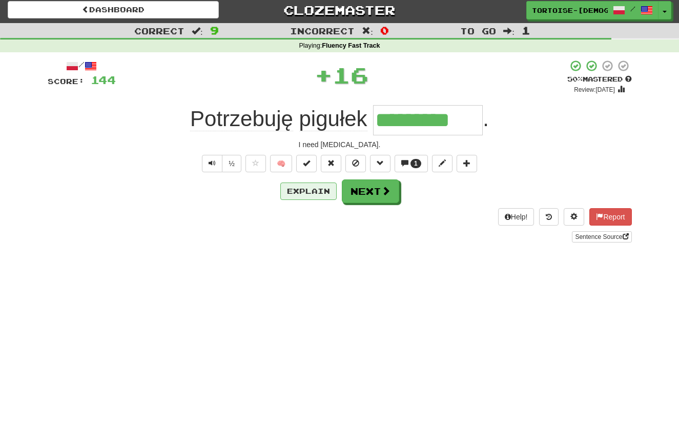
click at [305, 187] on button "Explain" at bounding box center [308, 190] width 56 height 17
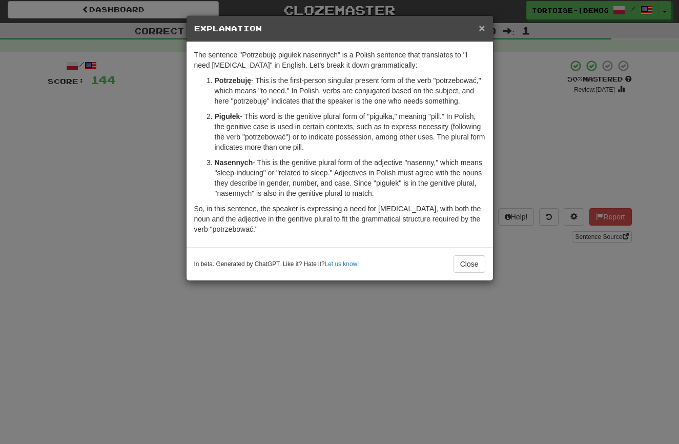
click at [482, 29] on span "×" at bounding box center [481, 28] width 6 height 12
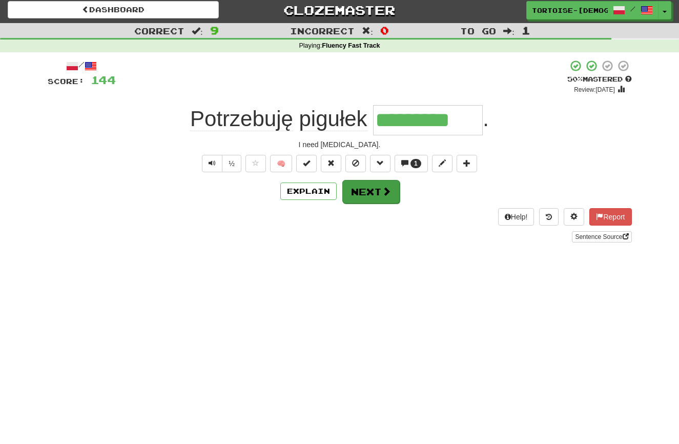
click at [366, 199] on button "Next" at bounding box center [370, 192] width 57 height 24
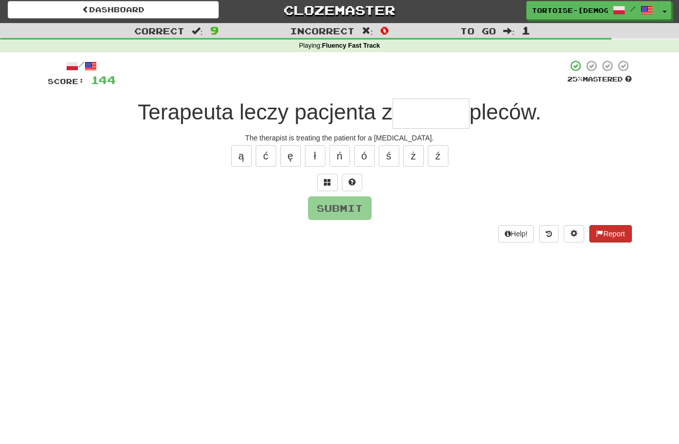
click at [594, 231] on button "Report" at bounding box center [610, 233] width 42 height 17
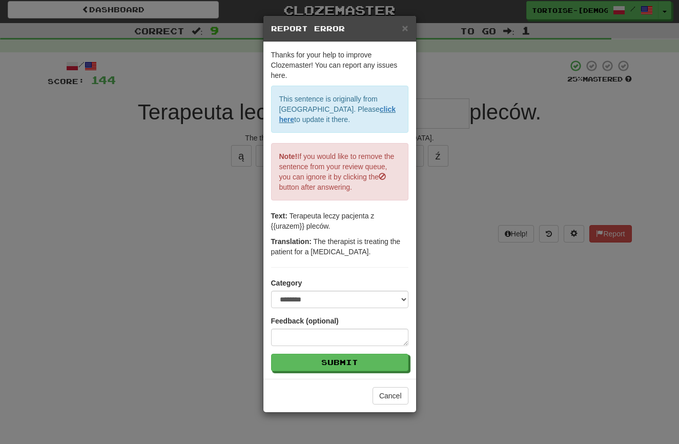
click at [402, 24] on span "×" at bounding box center [405, 28] width 6 height 12
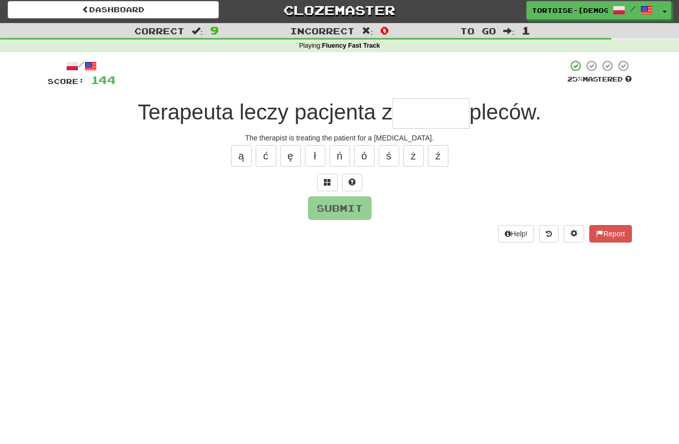
click at [406, 113] on input "text" at bounding box center [430, 113] width 77 height 30
type input "******"
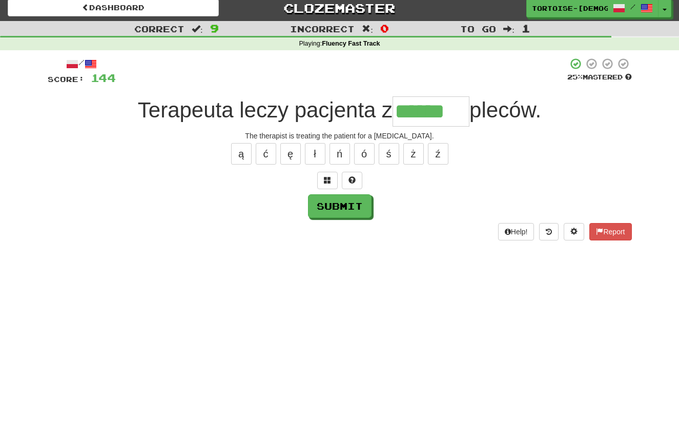
click at [353, 209] on button "Submit" at bounding box center [340, 206] width 64 height 24
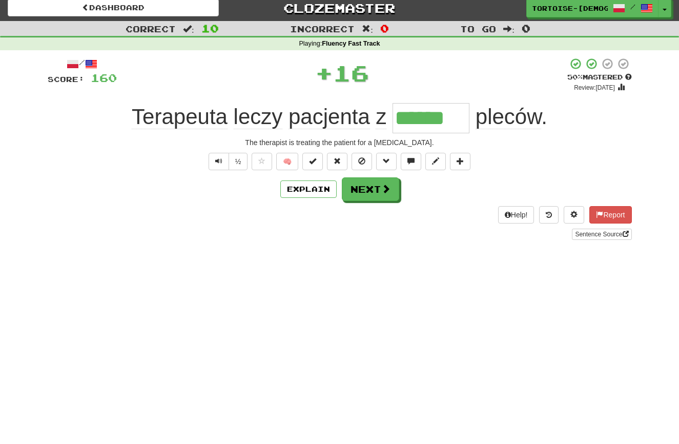
scroll to position [4, 0]
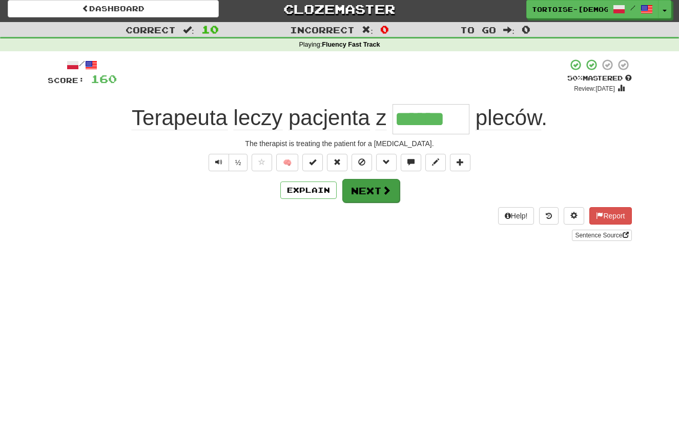
click at [371, 187] on button "Next" at bounding box center [370, 191] width 57 height 24
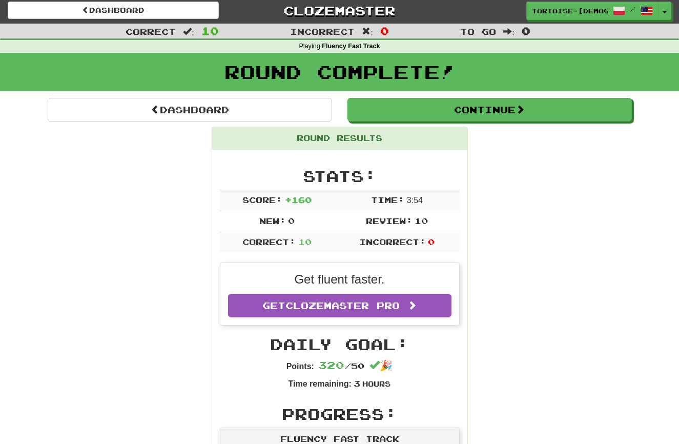
scroll to position [3, 1]
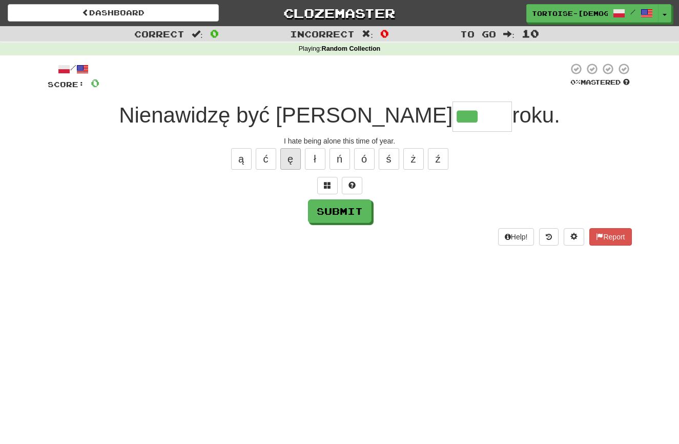
click at [291, 155] on button "ę" at bounding box center [290, 159] width 20 height 22
drag, startPoint x: 602, startPoint y: 226, endPoint x: 606, endPoint y: 230, distance: 5.8
click at [606, 230] on button "Report" at bounding box center [610, 236] width 42 height 17
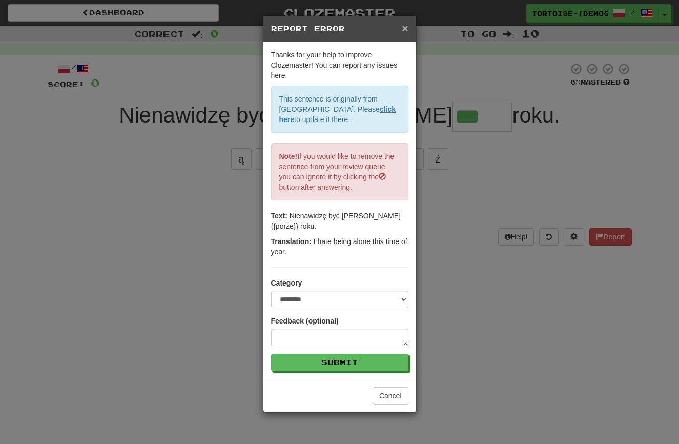
click at [404, 27] on span "×" at bounding box center [405, 28] width 6 height 12
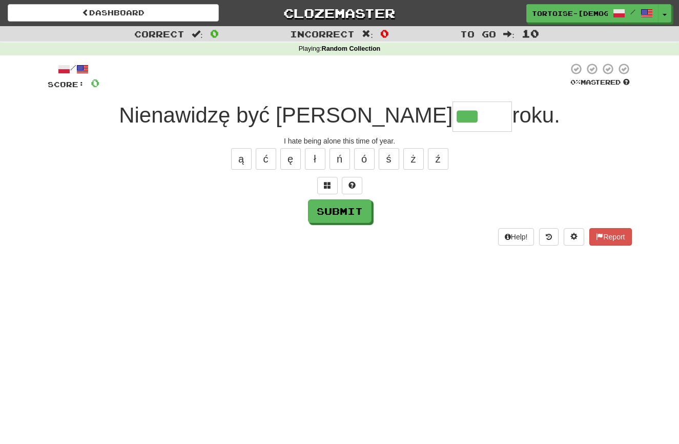
click at [453, 119] on input "***" at bounding box center [481, 116] width 59 height 30
type input "*****"
click at [340, 209] on button "Submit" at bounding box center [340, 212] width 64 height 24
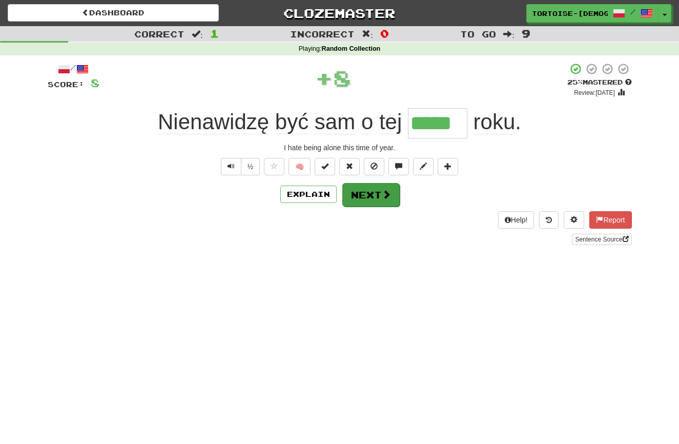
click at [354, 191] on button "Next" at bounding box center [370, 195] width 57 height 24
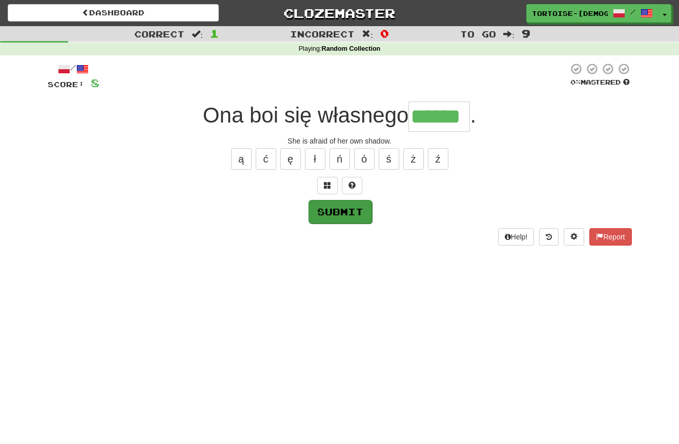
type input "******"
click at [324, 206] on button "Submit" at bounding box center [340, 211] width 64 height 24
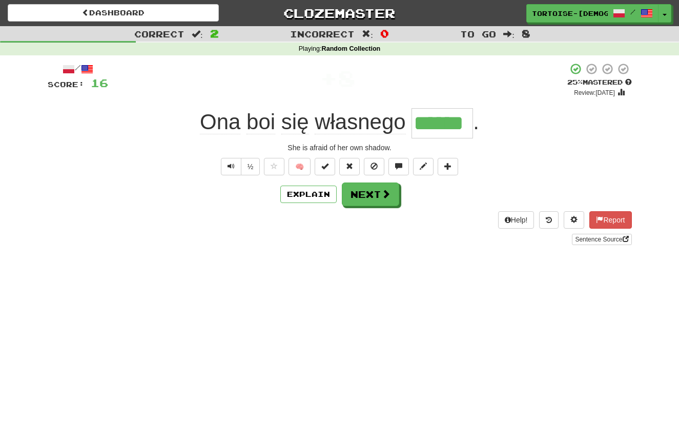
click at [369, 193] on button "Next" at bounding box center [370, 194] width 57 height 24
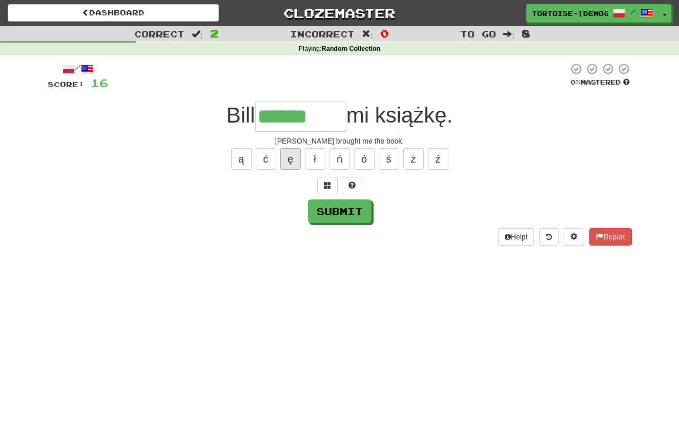
click at [291, 154] on button "ę" at bounding box center [290, 159] width 20 height 22
click at [318, 156] on button "ł" at bounding box center [315, 159] width 20 height 22
click at [601, 234] on button "Report" at bounding box center [610, 236] width 42 height 17
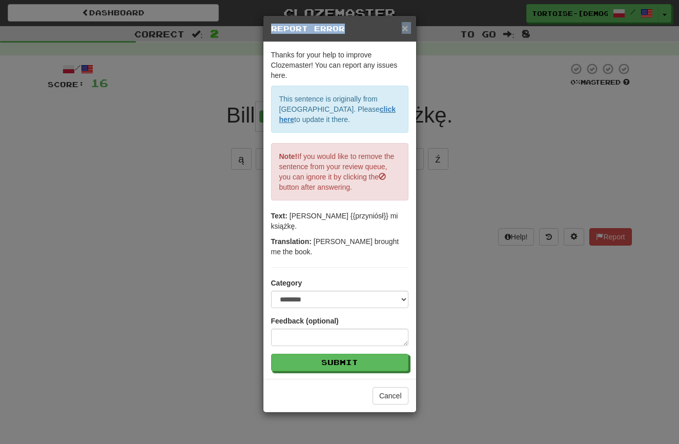
click at [402, 29] on div "× Report Error" at bounding box center [339, 29] width 153 height 26
click at [405, 28] on span "×" at bounding box center [405, 28] width 6 height 12
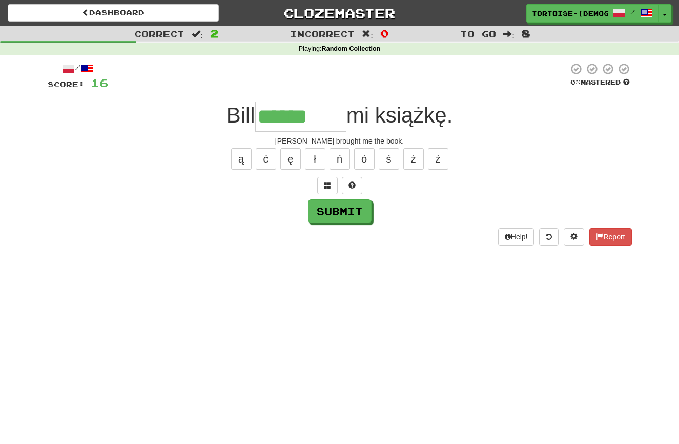
click at [322, 116] on input "******" at bounding box center [300, 116] width 91 height 30
click at [371, 157] on button "ó" at bounding box center [364, 159] width 20 height 22
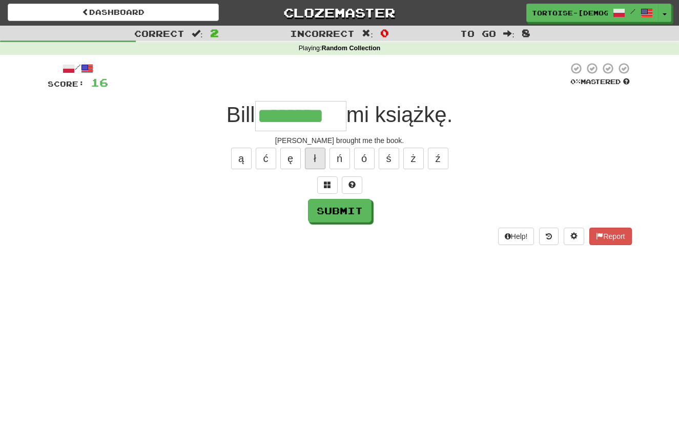
click at [320, 161] on button "ł" at bounding box center [315, 159] width 20 height 22
type input "*********"
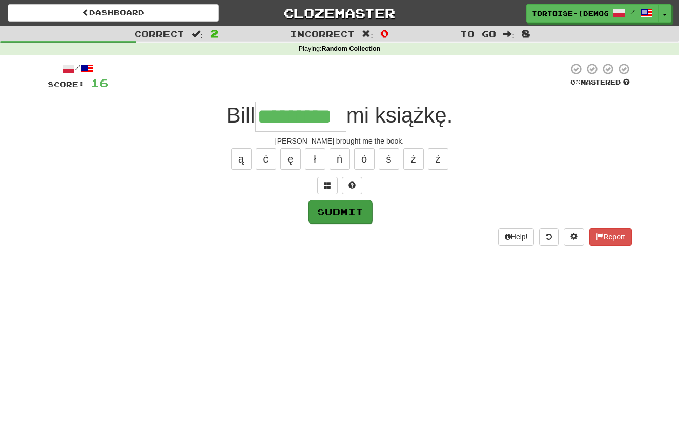
click at [350, 206] on button "Submit" at bounding box center [340, 212] width 64 height 24
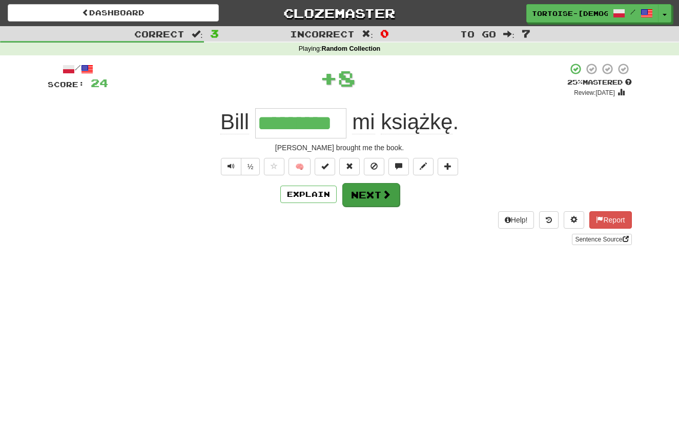
click at [389, 199] on button "Next" at bounding box center [370, 195] width 57 height 24
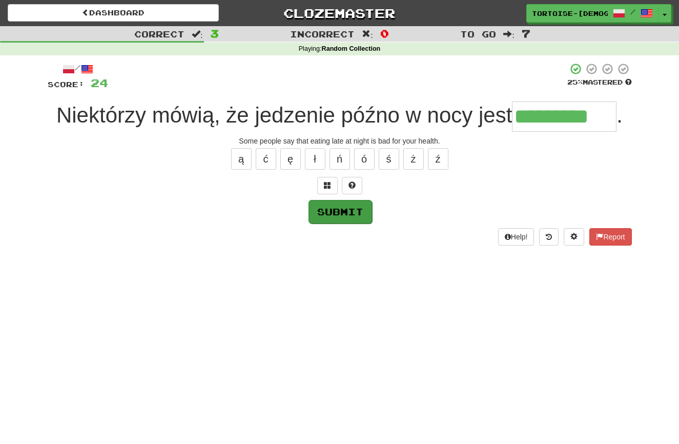
type input "*********"
click at [324, 205] on button "Submit" at bounding box center [340, 212] width 64 height 24
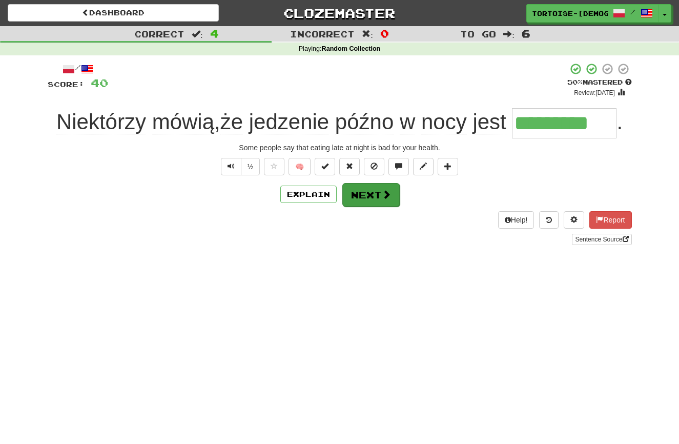
click at [361, 192] on button "Next" at bounding box center [370, 195] width 57 height 24
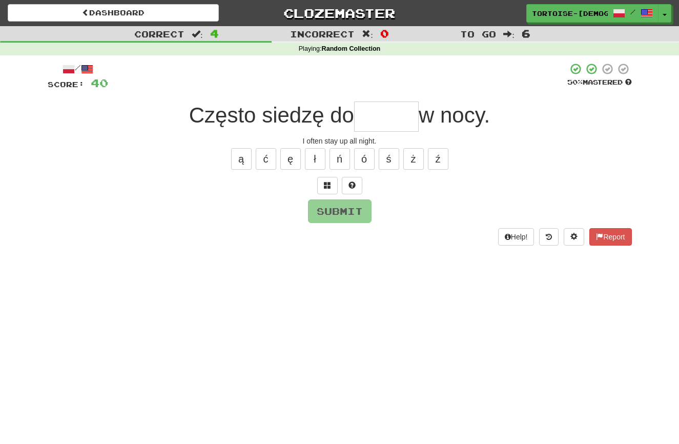
type input "*"
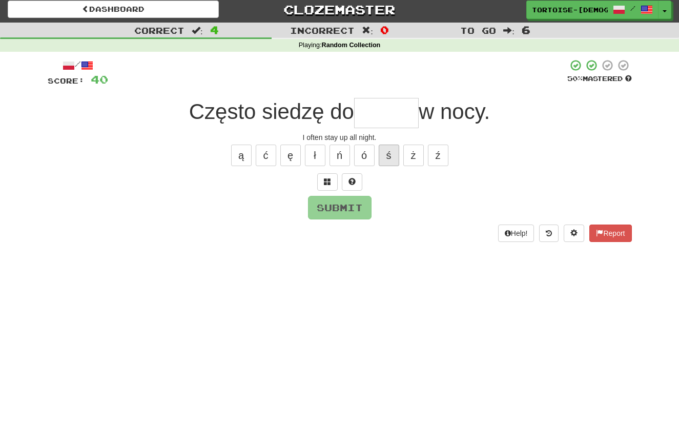
scroll to position [6, 0]
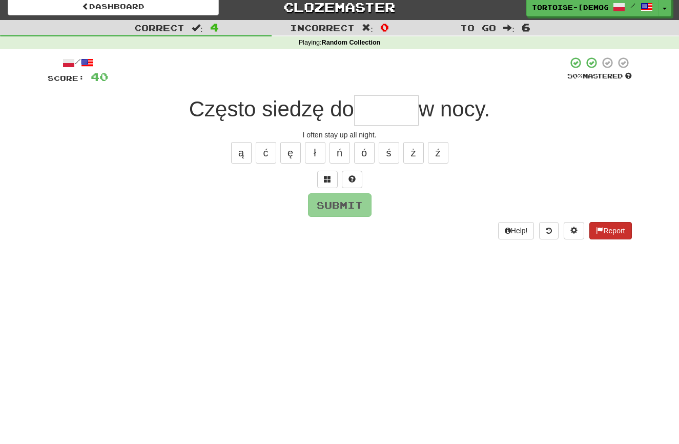
click at [604, 228] on button "Report" at bounding box center [610, 230] width 42 height 17
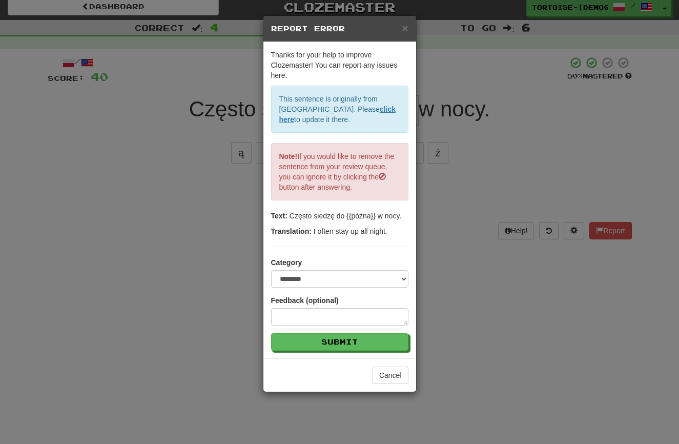
click at [405, 26] on span "×" at bounding box center [405, 28] width 6 height 12
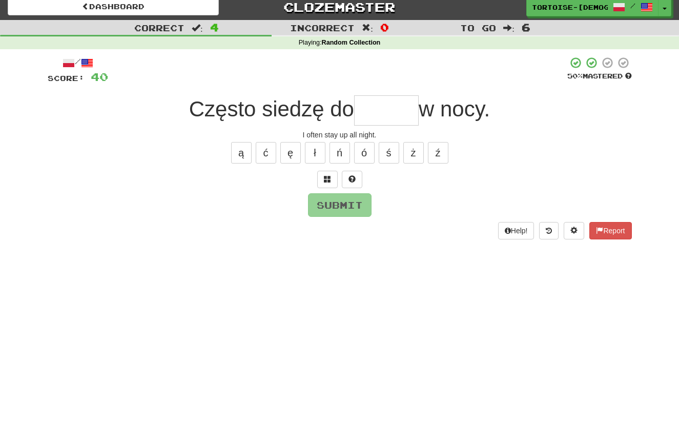
click at [383, 112] on input "text" at bounding box center [386, 110] width 65 height 30
drag, startPoint x: 363, startPoint y: 143, endPoint x: 390, endPoint y: 146, distance: 27.3
click at [370, 144] on button "ó" at bounding box center [364, 153] width 20 height 22
click at [413, 147] on button "ż" at bounding box center [413, 153] width 20 height 22
click at [435, 150] on button "ź" at bounding box center [438, 153] width 20 height 22
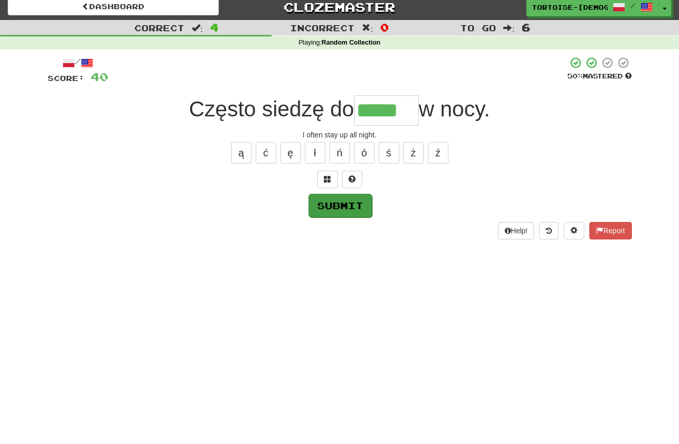
type input "*****"
click at [339, 196] on button "Submit" at bounding box center [340, 206] width 64 height 24
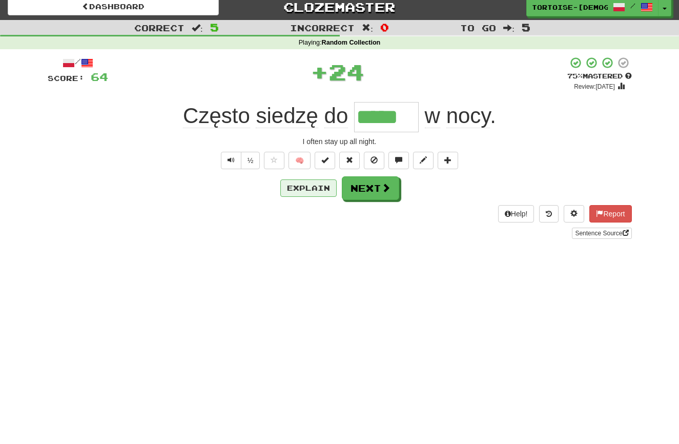
click at [309, 180] on button "Explain" at bounding box center [308, 187] width 56 height 17
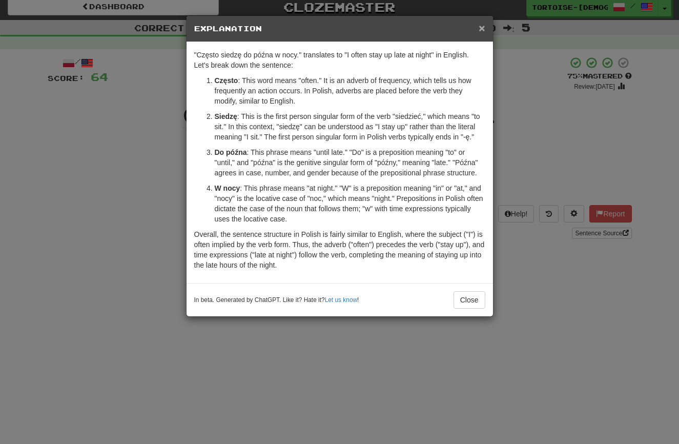
click at [481, 29] on span "×" at bounding box center [481, 28] width 6 height 12
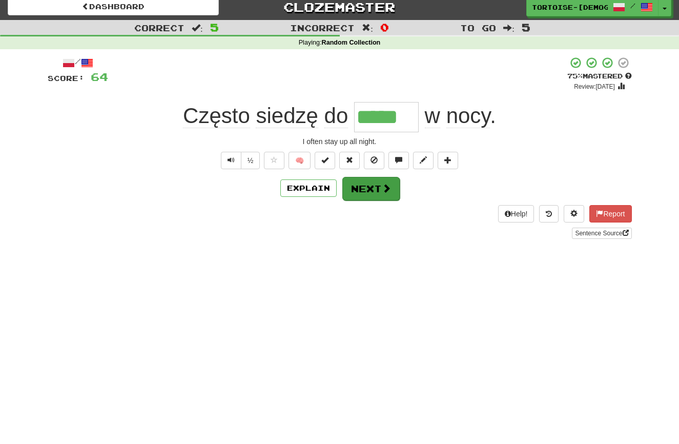
scroll to position [9, 0]
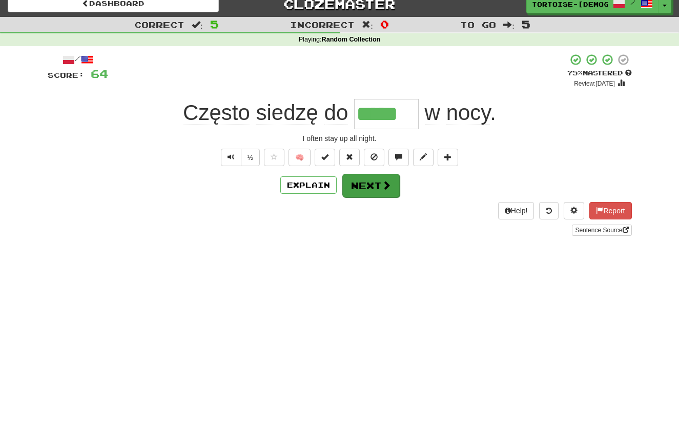
click at [368, 177] on button "Next" at bounding box center [370, 186] width 57 height 24
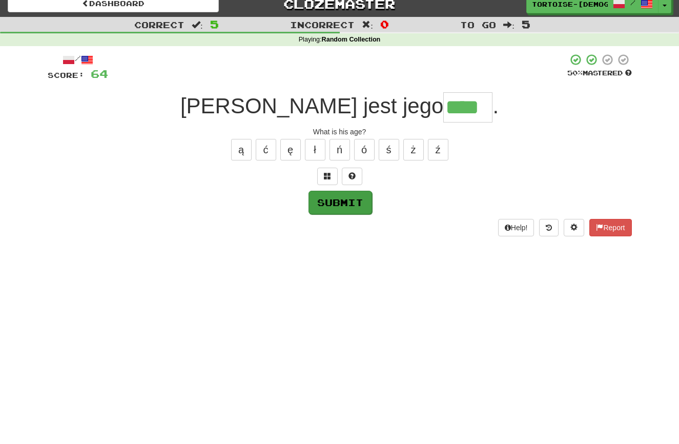
type input "****"
click at [338, 202] on button "Submit" at bounding box center [340, 203] width 64 height 24
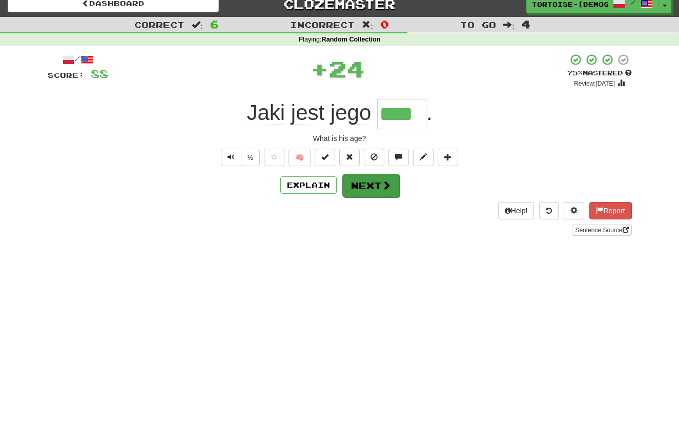
click at [362, 188] on button "Next" at bounding box center [370, 186] width 57 height 24
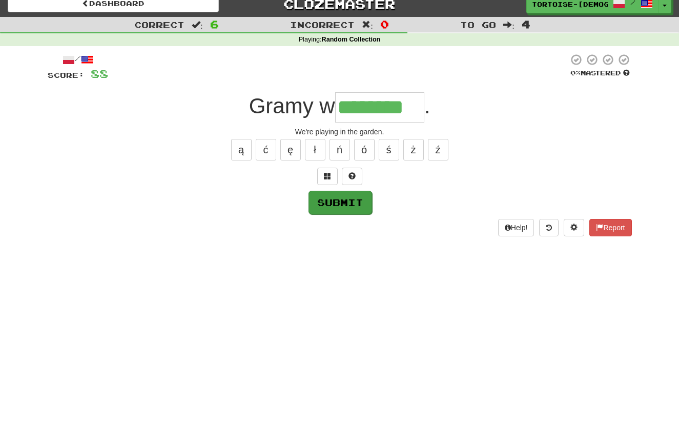
type input "********"
click at [341, 201] on button "Submit" at bounding box center [340, 202] width 64 height 24
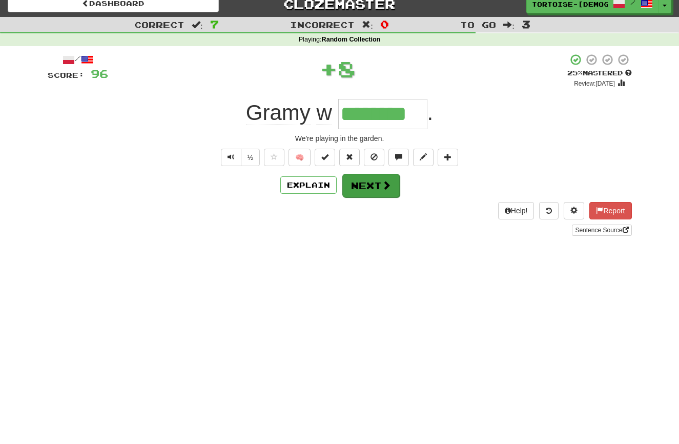
click at [372, 188] on button "Next" at bounding box center [370, 186] width 57 height 24
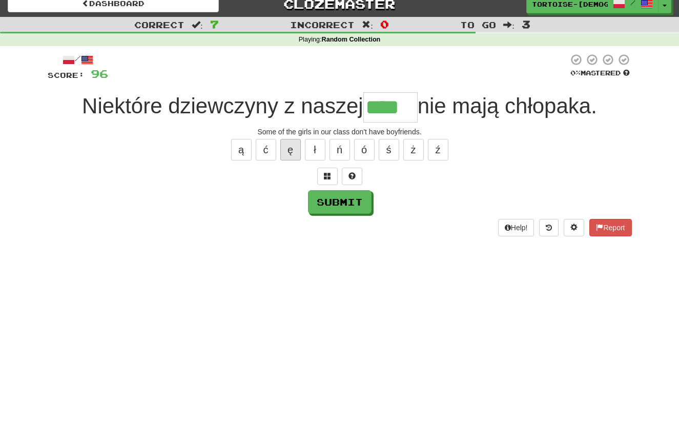
click at [291, 152] on button "ę" at bounding box center [290, 150] width 20 height 22
click at [240, 148] on button "ą" at bounding box center [241, 150] width 20 height 22
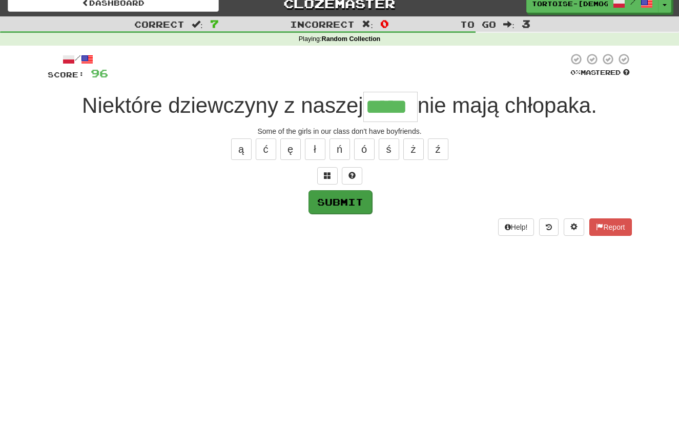
type input "*****"
click at [318, 202] on button "Submit" at bounding box center [340, 202] width 64 height 24
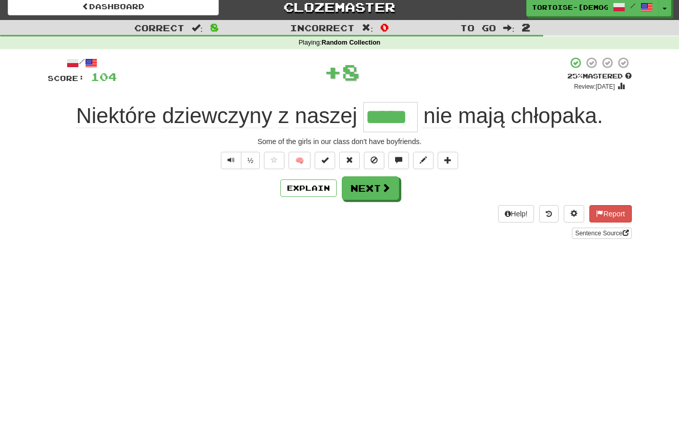
scroll to position [6, 0]
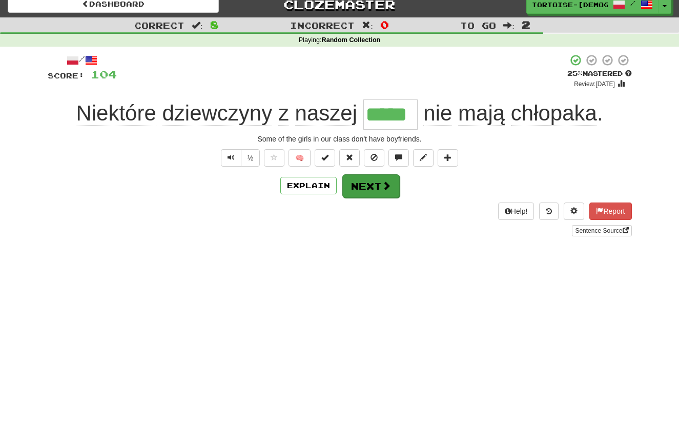
click at [371, 186] on button "Next" at bounding box center [370, 186] width 57 height 24
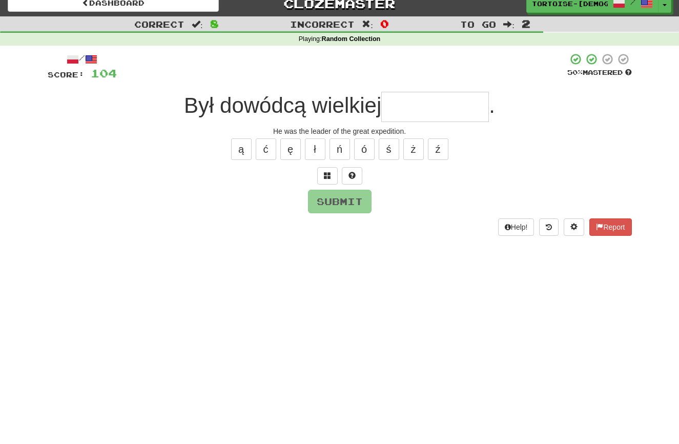
scroll to position [10, 1]
click at [596, 225] on span at bounding box center [599, 226] width 7 height 7
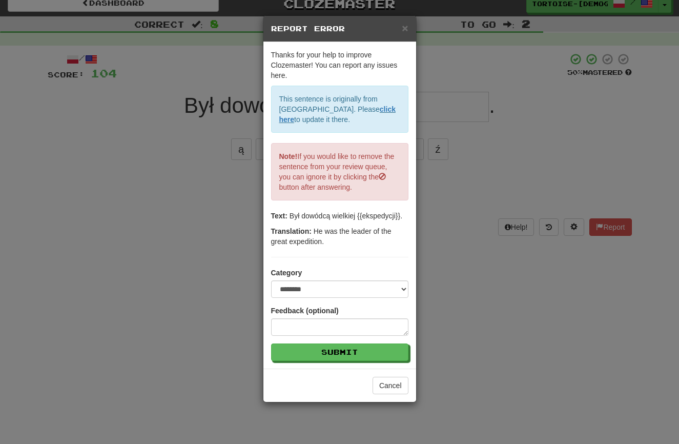
click at [400, 26] on h5 "Report Error" at bounding box center [339, 29] width 137 height 10
click at [406, 28] on span "×" at bounding box center [405, 28] width 6 height 12
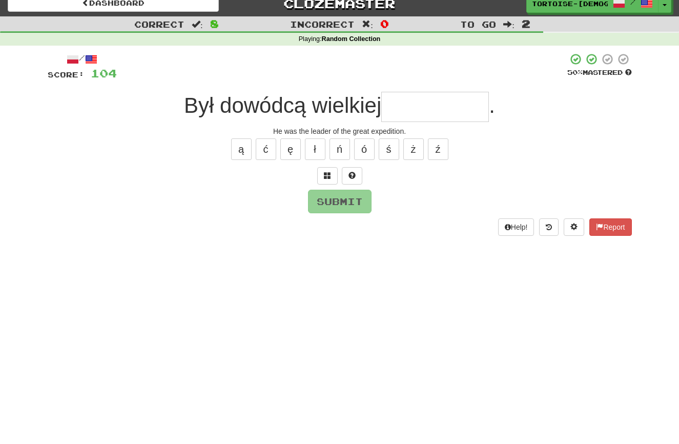
click at [401, 104] on input "text" at bounding box center [435, 107] width 108 height 30
type input "**********"
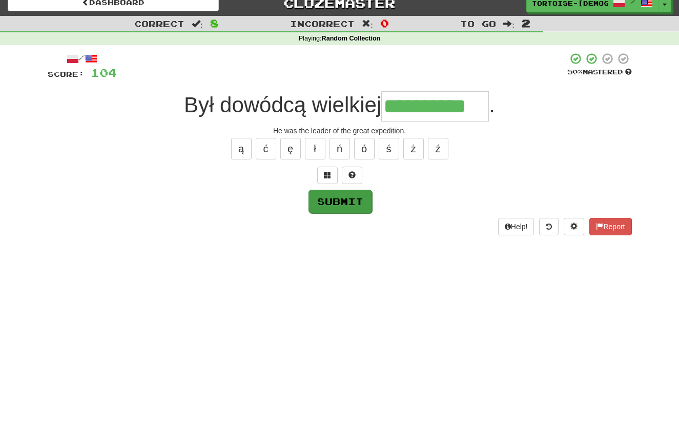
click at [347, 194] on button "Submit" at bounding box center [340, 202] width 64 height 24
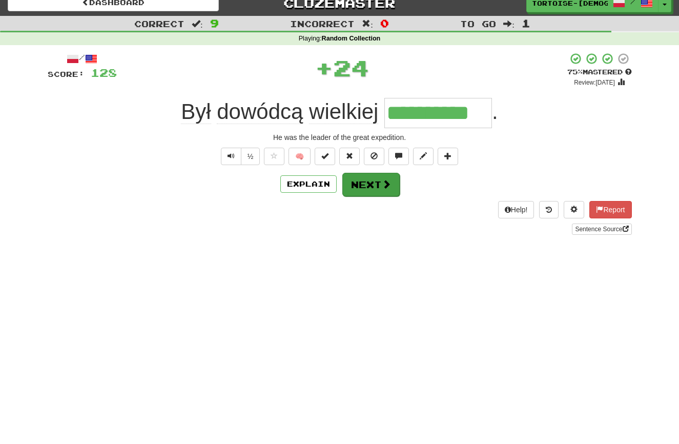
scroll to position [8, 0]
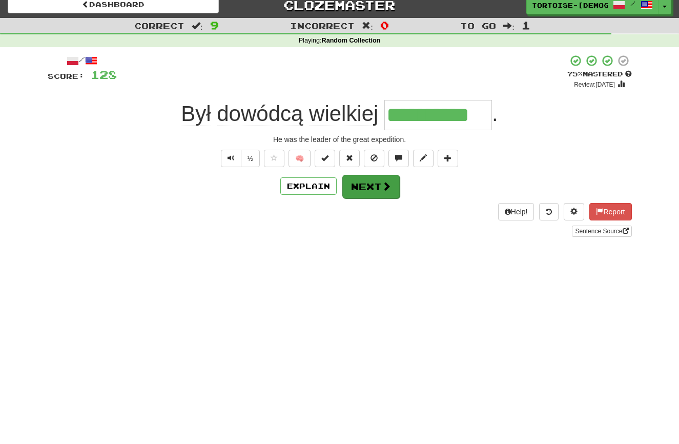
click at [366, 185] on button "Next" at bounding box center [370, 187] width 57 height 24
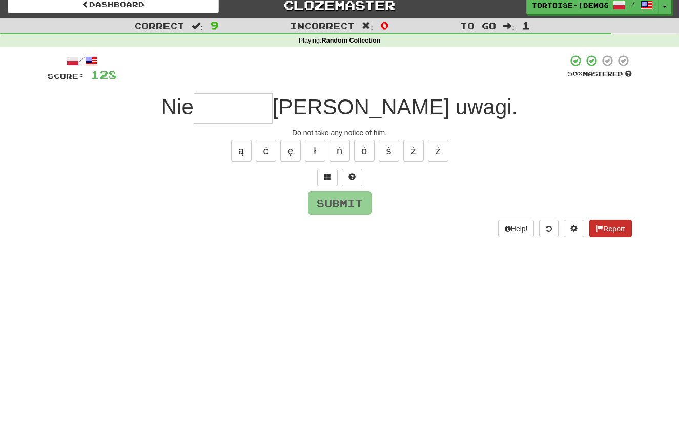
click at [616, 222] on button "Report" at bounding box center [610, 228] width 42 height 17
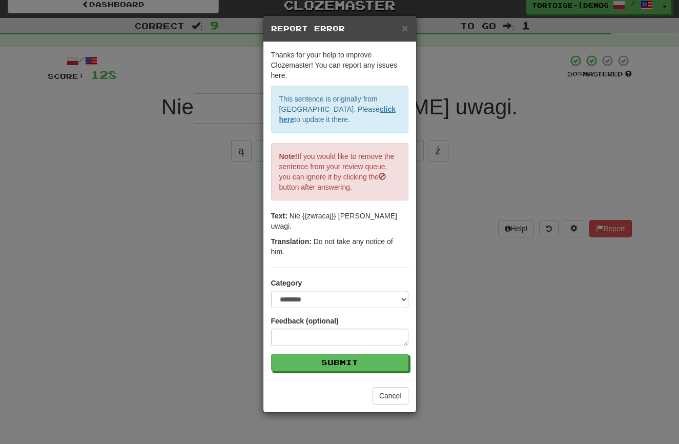
click at [408, 28] on div "× Report Error" at bounding box center [339, 29] width 153 height 26
click at [405, 29] on span "×" at bounding box center [405, 28] width 6 height 12
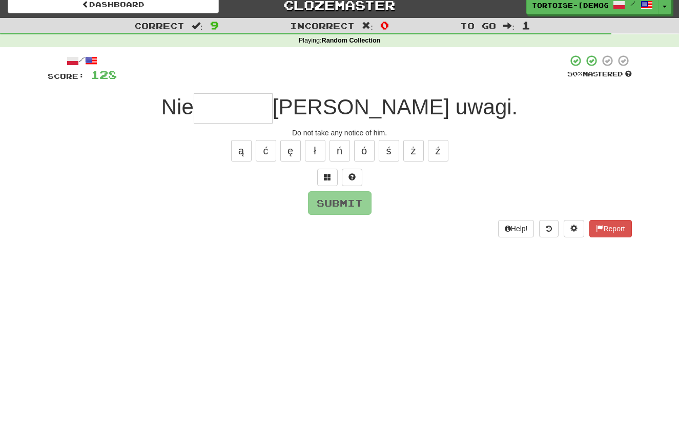
click at [272, 106] on input "text" at bounding box center [233, 108] width 79 height 30
type input "*"
click at [617, 225] on button "Report" at bounding box center [610, 228] width 42 height 17
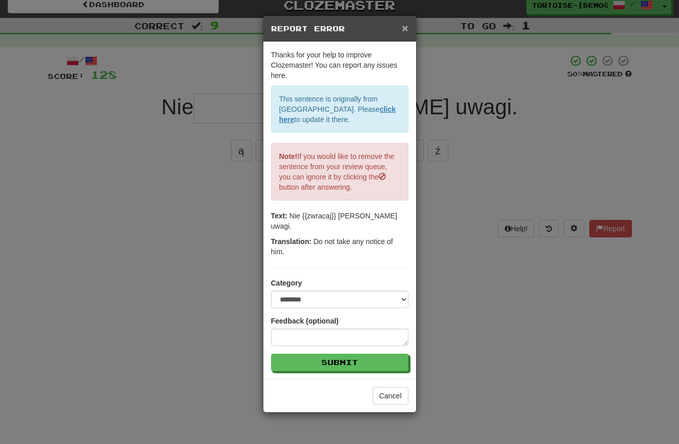
click at [406, 27] on span "×" at bounding box center [405, 28] width 6 height 12
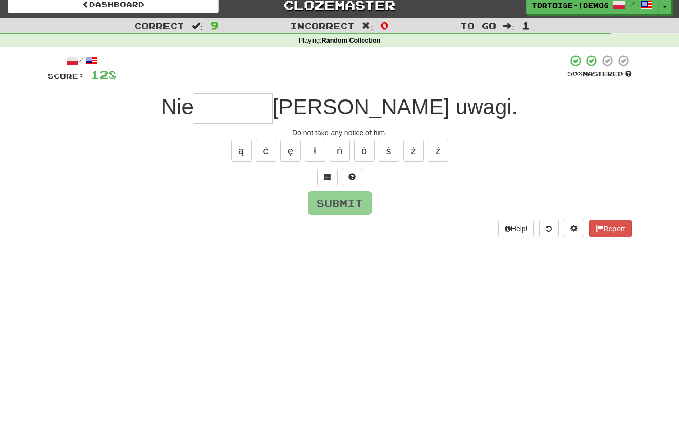
click at [272, 107] on input "text" at bounding box center [233, 108] width 79 height 30
type input "*******"
click at [335, 203] on button "Submit" at bounding box center [340, 204] width 64 height 24
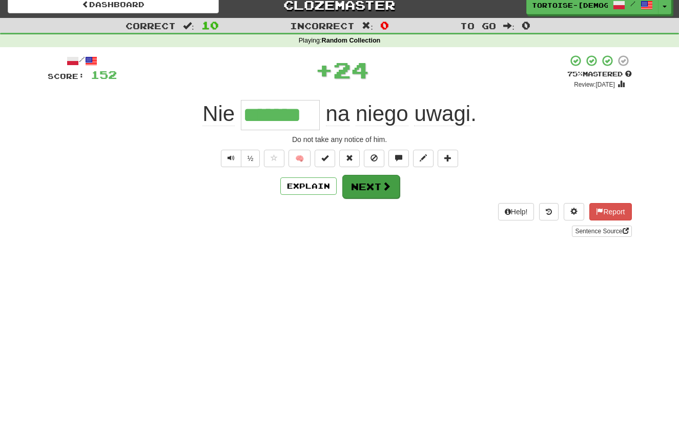
click at [371, 183] on button "Next" at bounding box center [370, 187] width 57 height 24
